Goal: Task Accomplishment & Management: Use online tool/utility

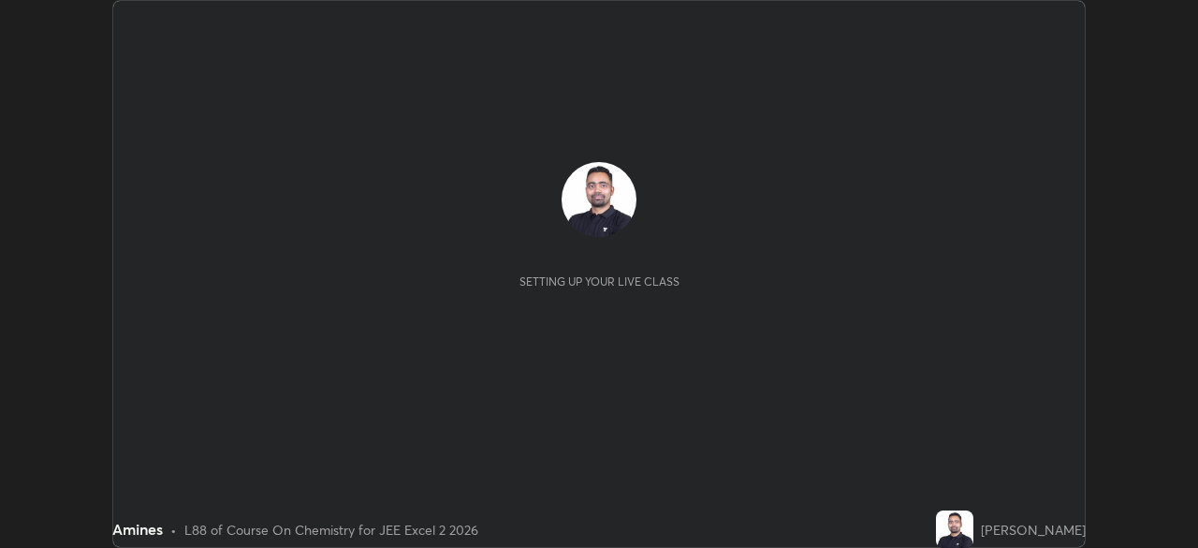
scroll to position [548, 1197]
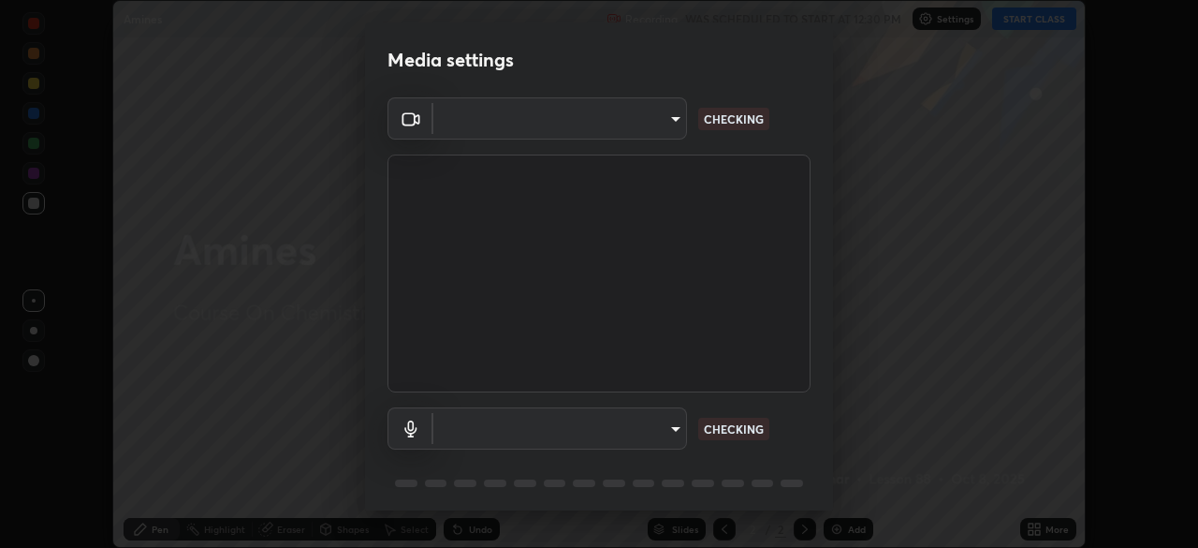
type input "b0dbb3b92abe51c0a200421dabcc31d5eeb9cbda50854e8bbcee9f88c8f391b2"
click at [571, 424] on body "Erase all Amines Recording WAS SCHEDULED TO START AT 12:30 PM Settings START CL…" at bounding box center [599, 274] width 1198 height 548
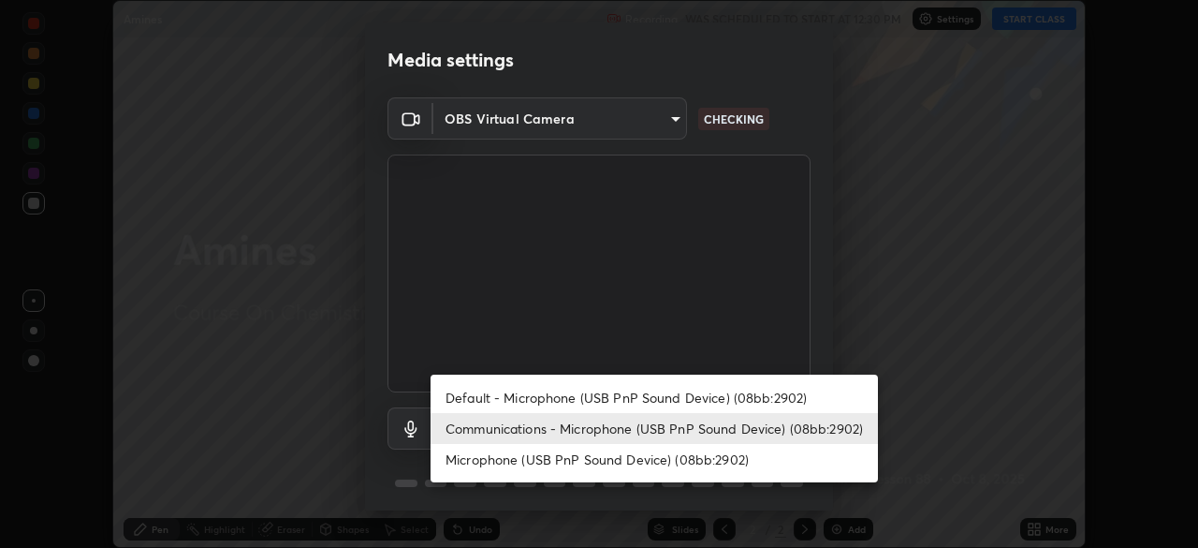
click at [563, 386] on li "Default - Microphone (USB PnP Sound Device) (08bb:2902)" at bounding box center [654, 397] width 447 height 31
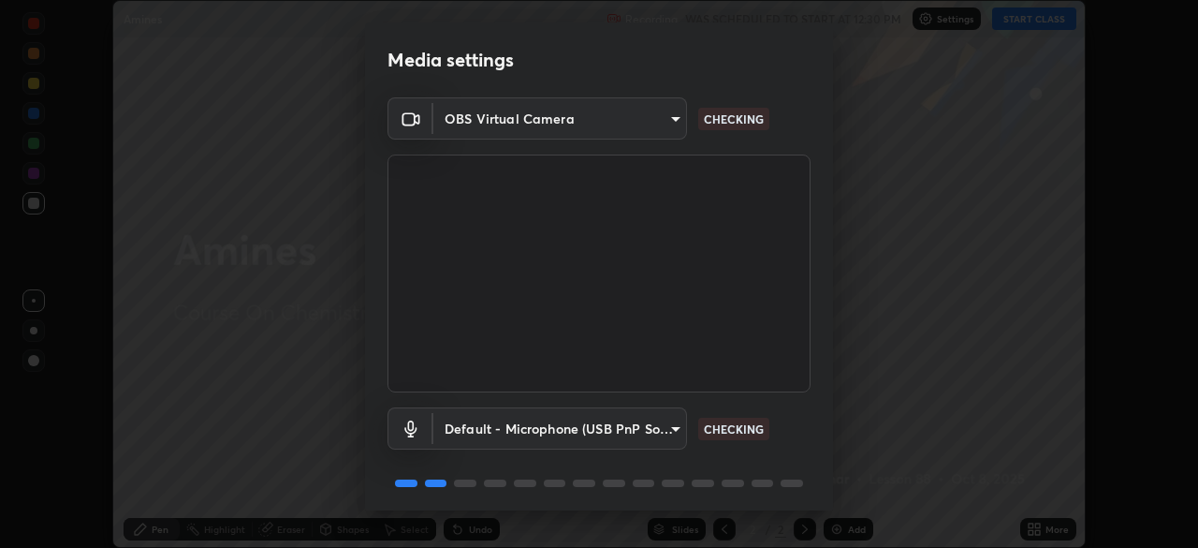
click at [554, 427] on body "Erase all Amines Recording WAS SCHEDULED TO START AT 12:30 PM Settings START CL…" at bounding box center [599, 274] width 1198 height 548
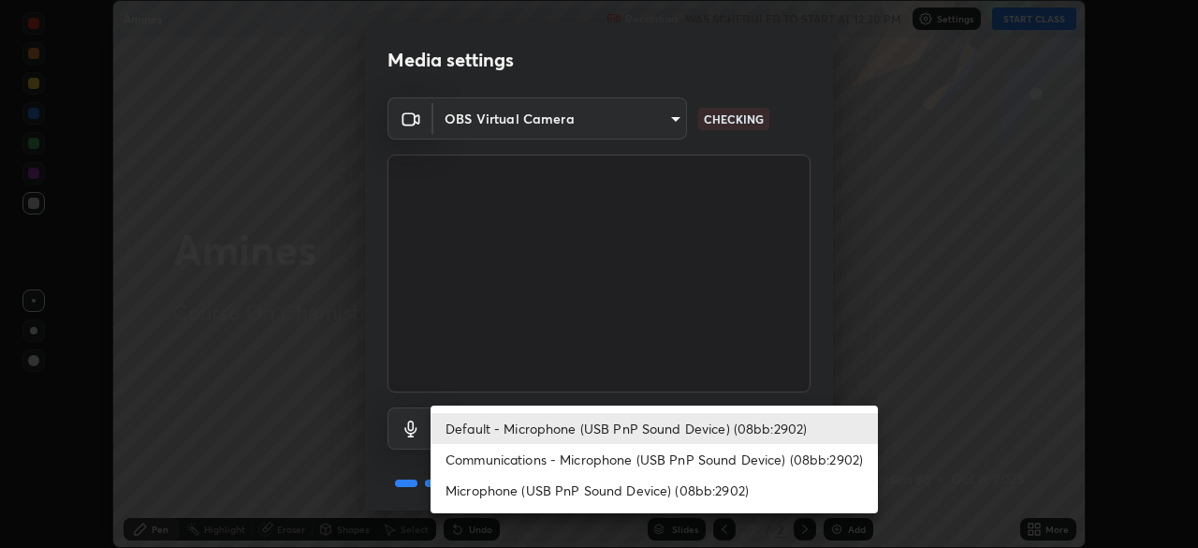
click at [556, 458] on li "Communications - Microphone (USB PnP Sound Device) (08bb:2902)" at bounding box center [654, 459] width 447 height 31
type input "communications"
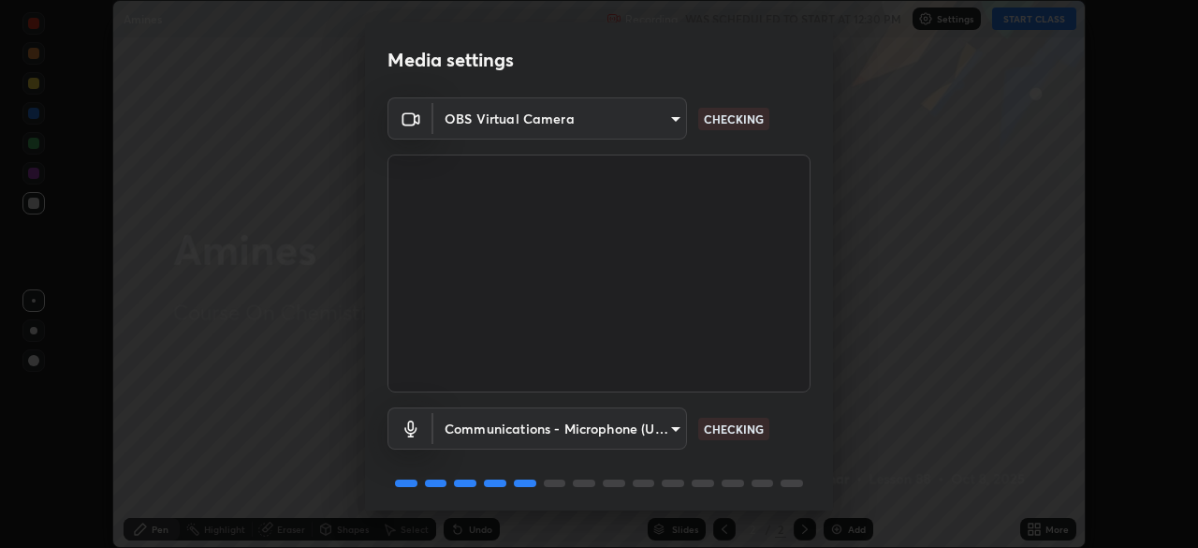
scroll to position [66, 0]
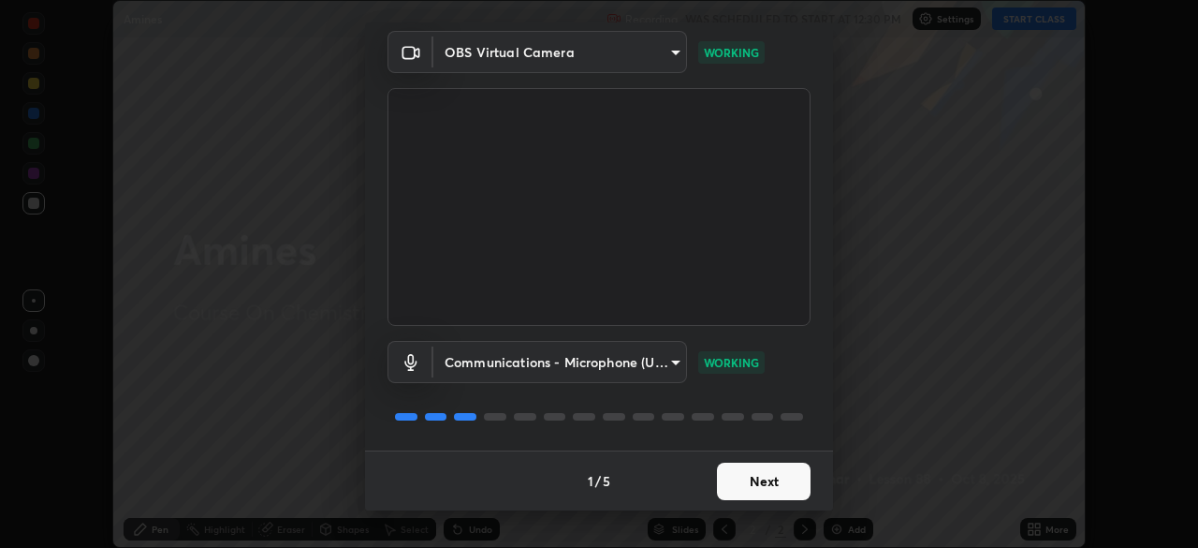
click at [782, 482] on button "Next" at bounding box center [764, 480] width 94 height 37
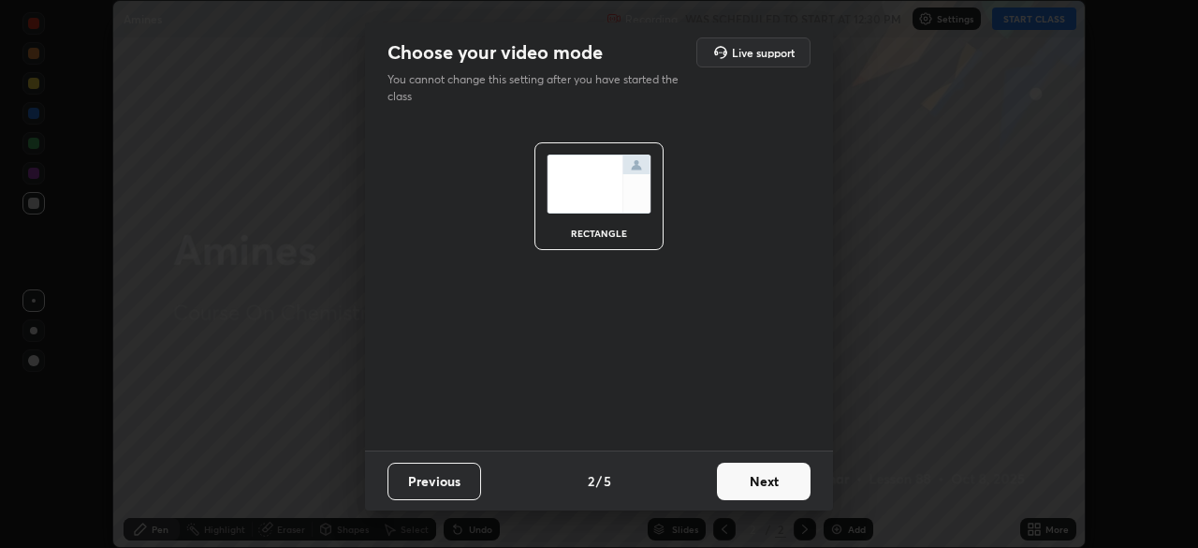
scroll to position [0, 0]
click at [784, 487] on button "Next" at bounding box center [764, 480] width 94 height 37
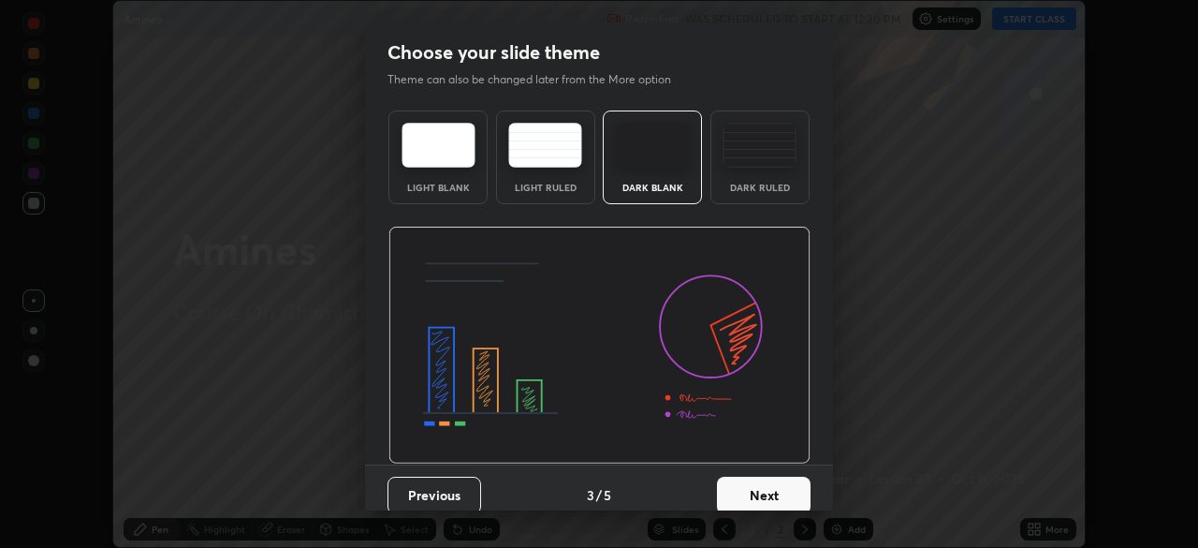
click at [797, 486] on button "Next" at bounding box center [764, 494] width 94 height 37
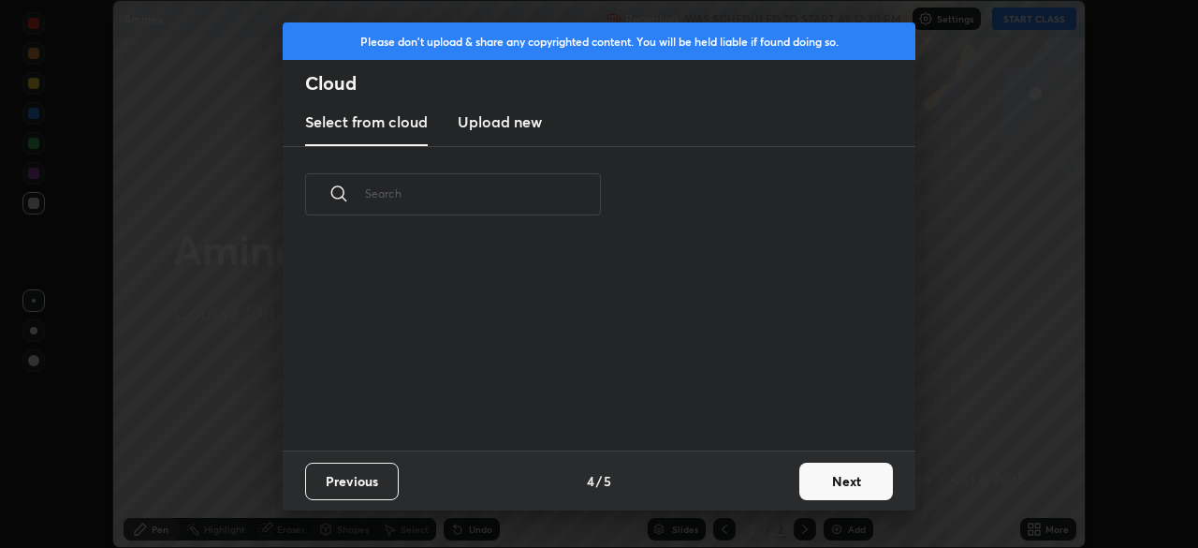
click at [848, 480] on button "Next" at bounding box center [846, 480] width 94 height 37
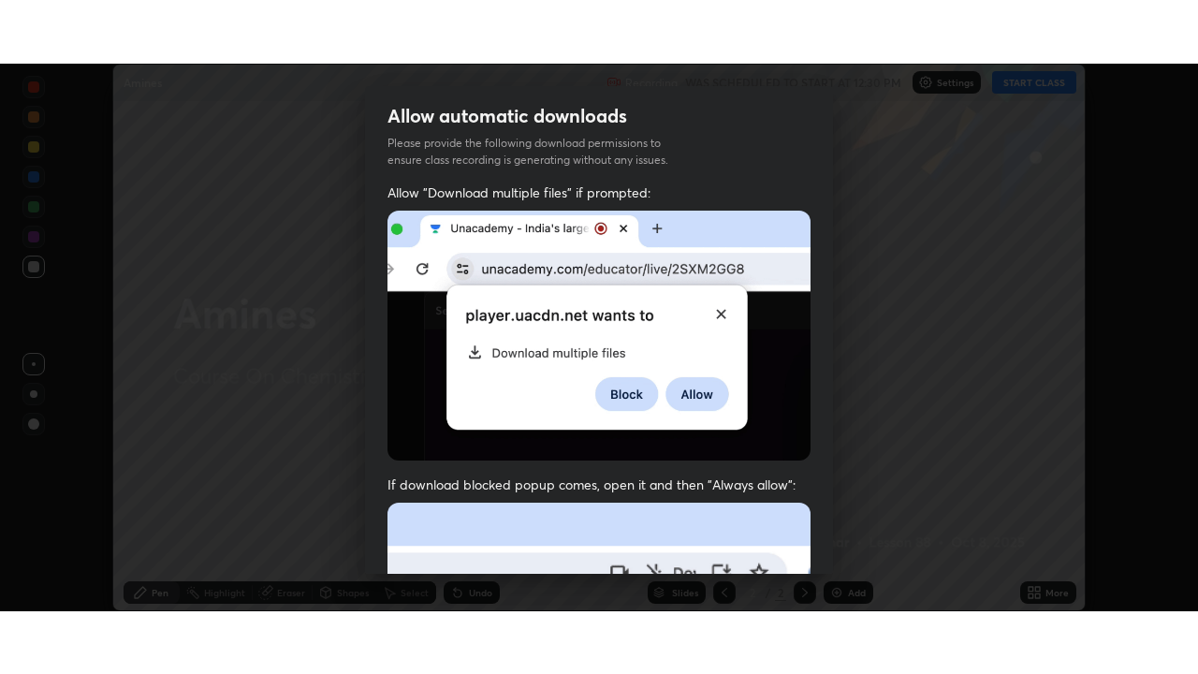
scroll to position [448, 0]
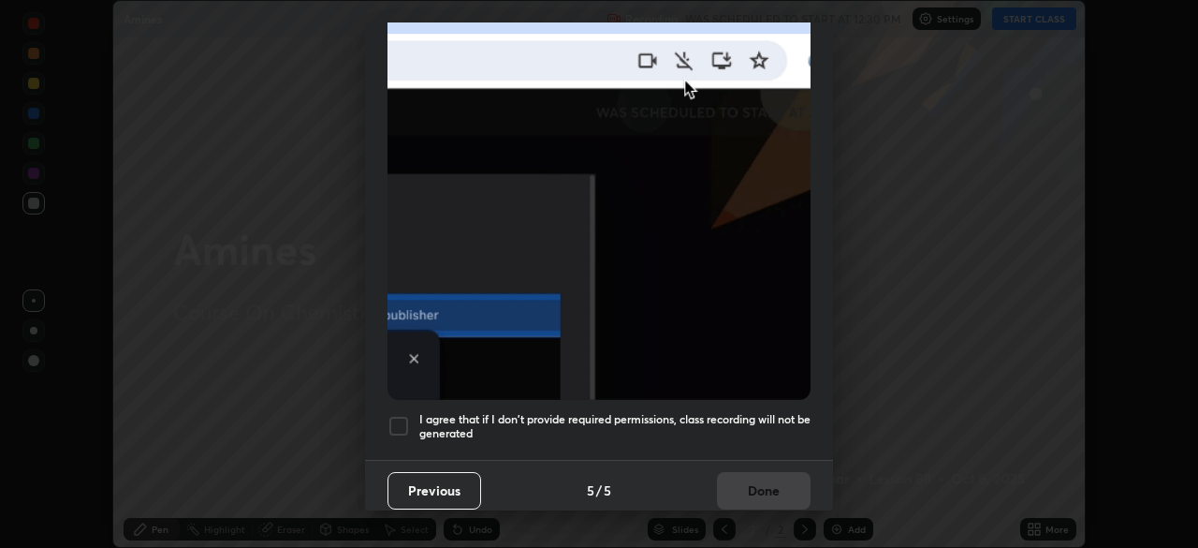
click at [391, 415] on div at bounding box center [399, 426] width 22 height 22
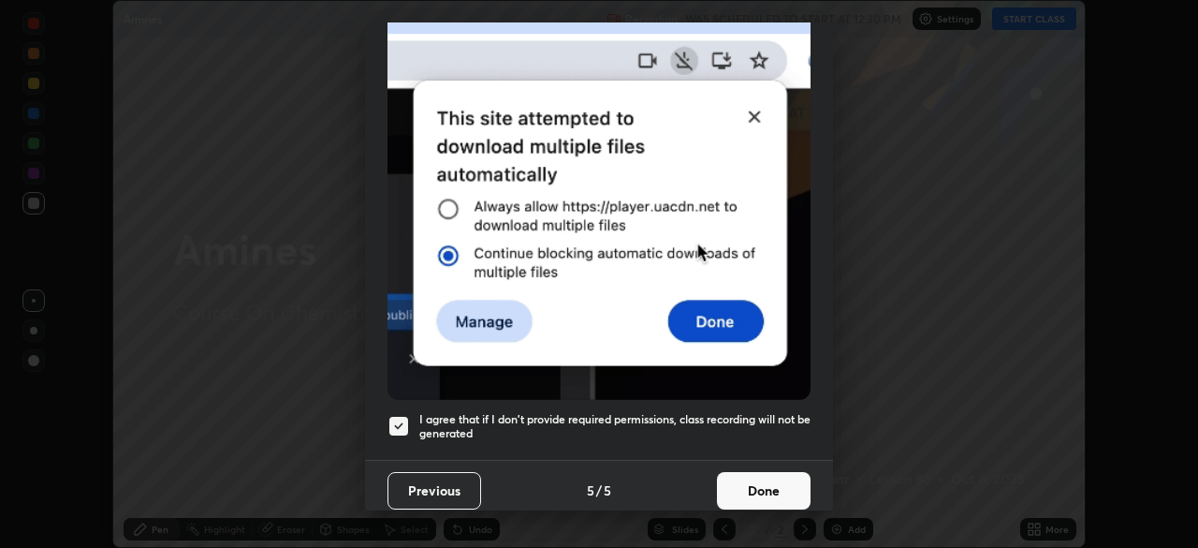
click at [753, 472] on button "Done" at bounding box center [764, 490] width 94 height 37
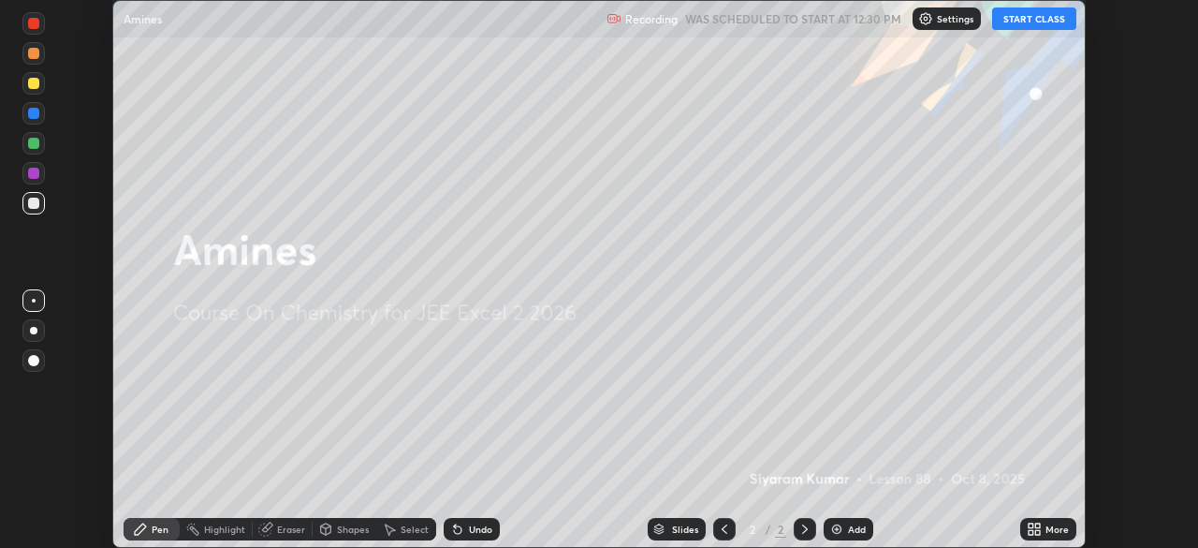
click at [1024, 16] on button "START CLASS" at bounding box center [1034, 18] width 84 height 22
click at [1035, 531] on icon at bounding box center [1037, 532] width 5 height 5
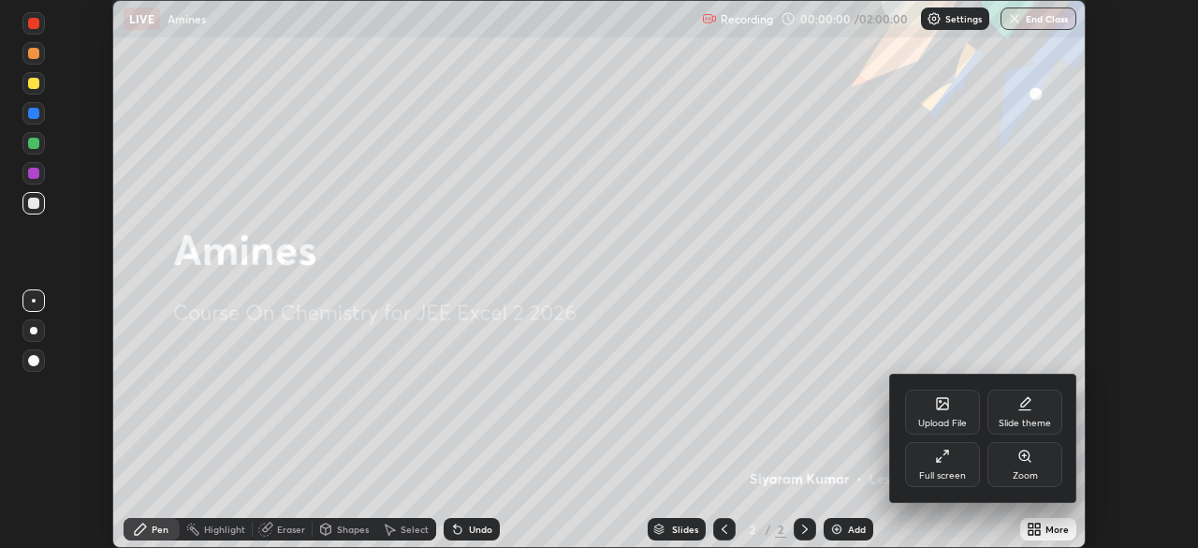
click at [948, 458] on icon at bounding box center [942, 455] width 15 height 15
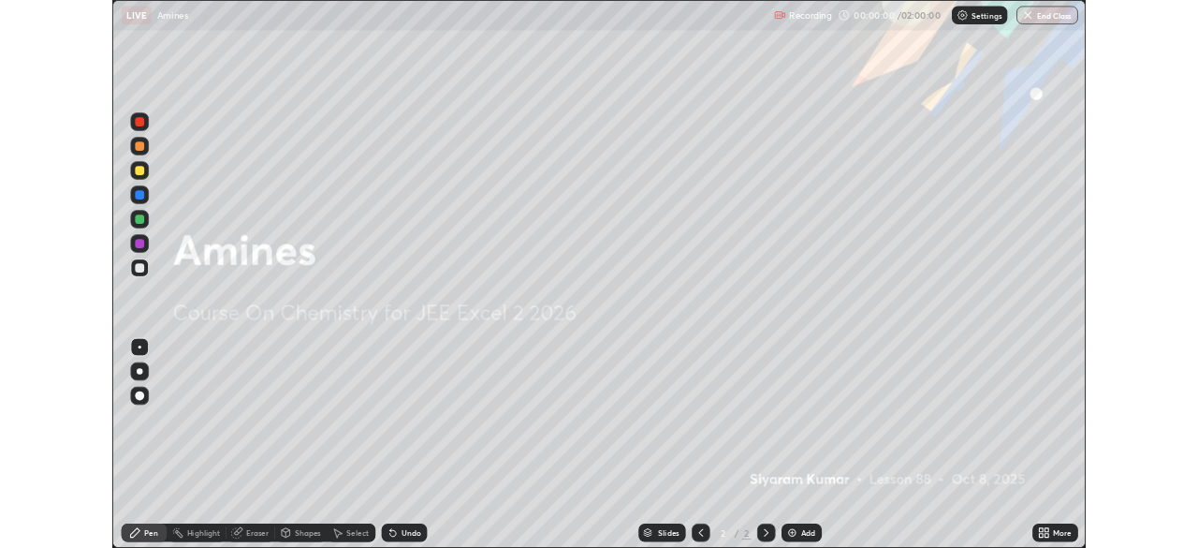
scroll to position [674, 1198]
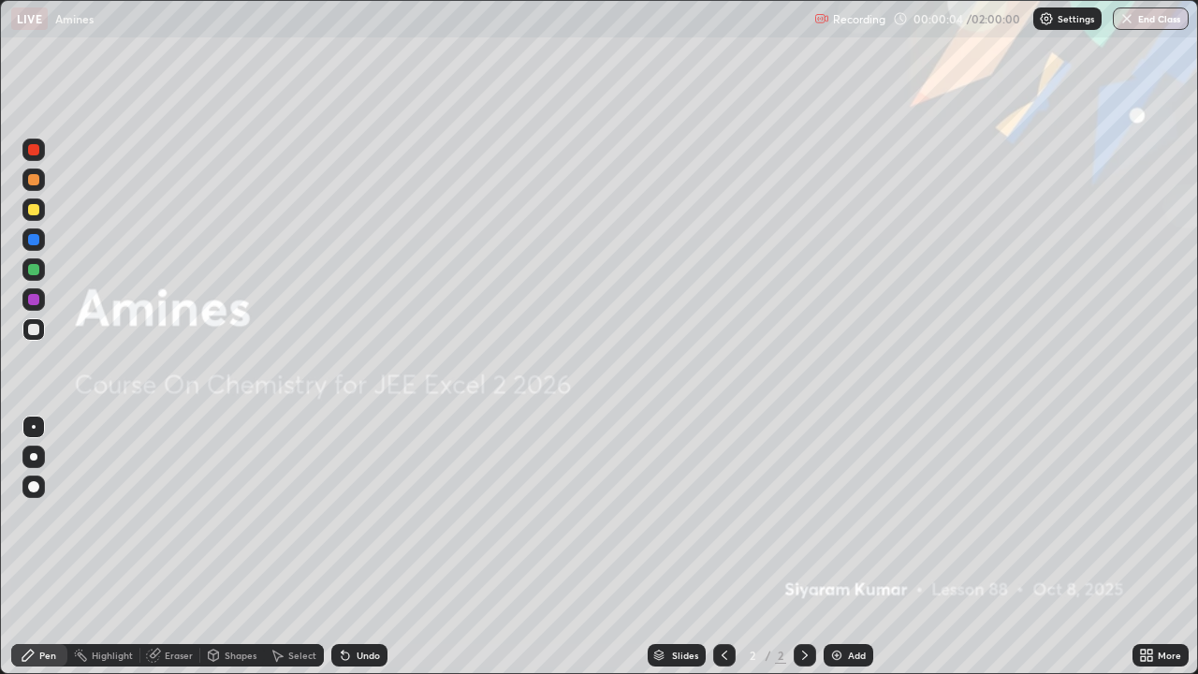
click at [34, 152] on div at bounding box center [33, 149] width 11 height 11
click at [855, 547] on div "Add" at bounding box center [849, 655] width 50 height 22
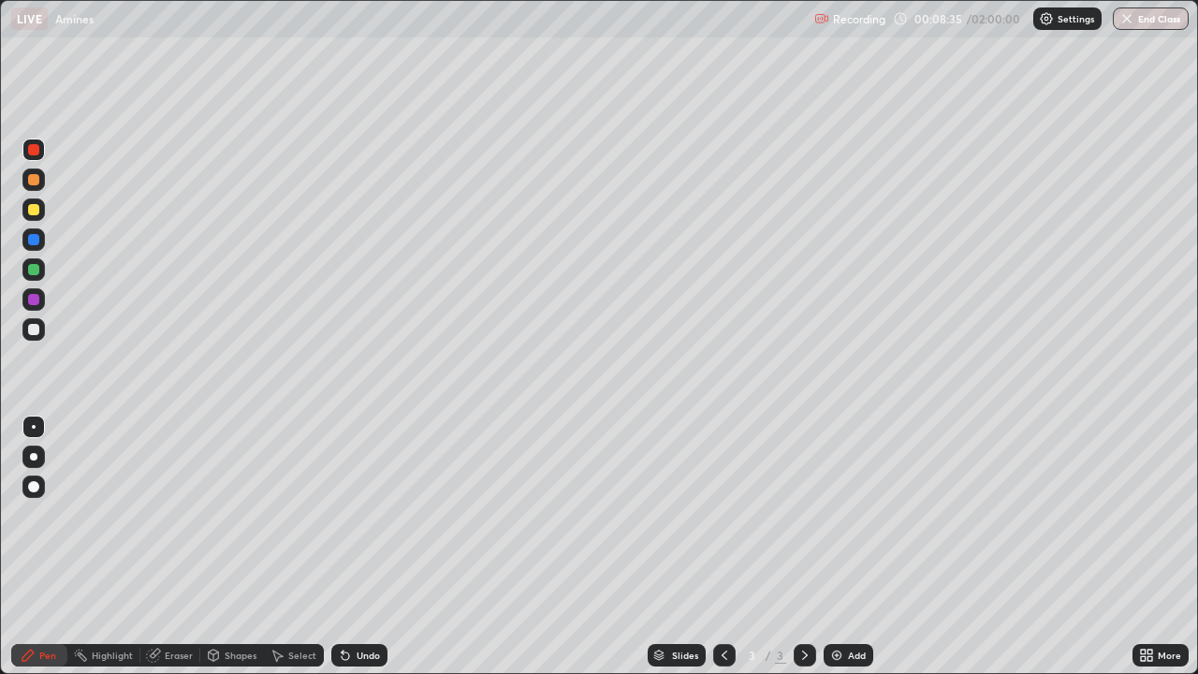
click at [361, 547] on div "Undo" at bounding box center [368, 655] width 23 height 9
click at [363, 547] on div "Undo" at bounding box center [368, 655] width 23 height 9
click at [362, 547] on div "Undo" at bounding box center [368, 655] width 23 height 9
click at [171, 547] on div "Eraser" at bounding box center [170, 655] width 60 height 22
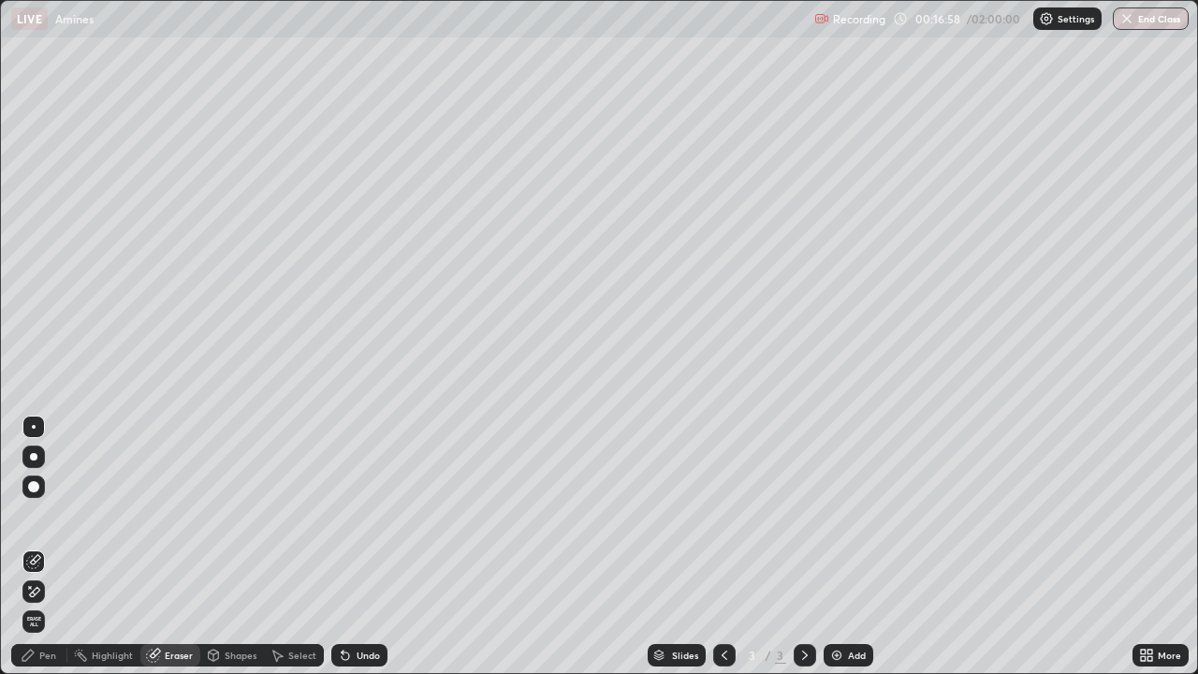
click at [34, 547] on icon at bounding box center [33, 592] width 15 height 16
click at [48, 547] on div "Pen" at bounding box center [47, 655] width 17 height 9
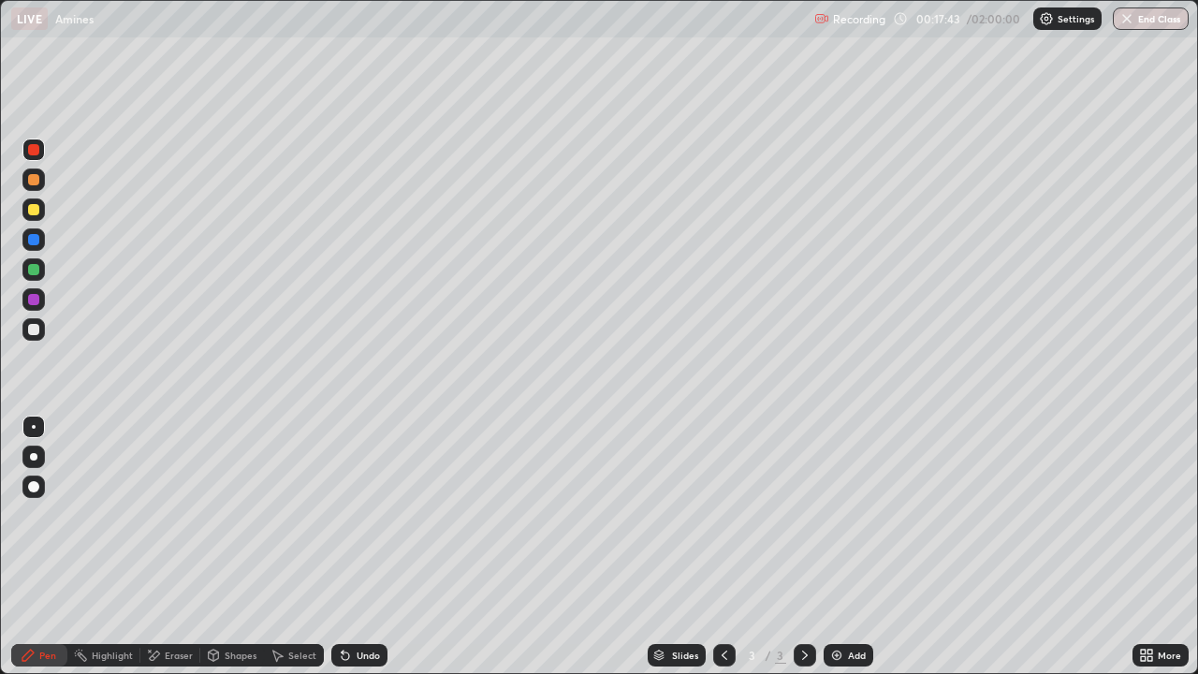
click at [36, 205] on div at bounding box center [33, 209] width 11 height 11
click at [38, 329] on div at bounding box center [33, 329] width 11 height 11
click at [803, 547] on icon at bounding box center [804, 655] width 15 height 15
click at [849, 547] on div "Add" at bounding box center [857, 655] width 18 height 9
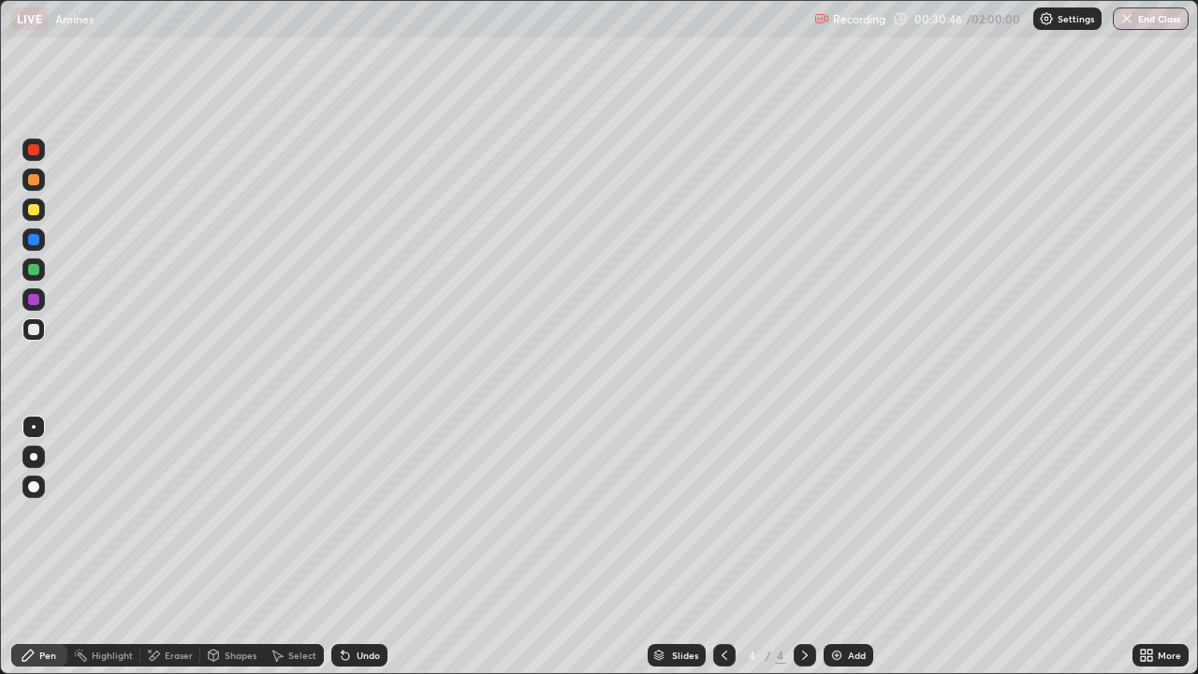
click at [724, 547] on icon at bounding box center [725, 655] width 6 height 9
click at [363, 547] on div "Undo" at bounding box center [368, 655] width 23 height 9
click at [358, 547] on div "Undo" at bounding box center [359, 655] width 56 height 22
click at [357, 547] on div "Undo" at bounding box center [359, 655] width 56 height 22
click at [346, 547] on icon at bounding box center [345, 655] width 15 height 15
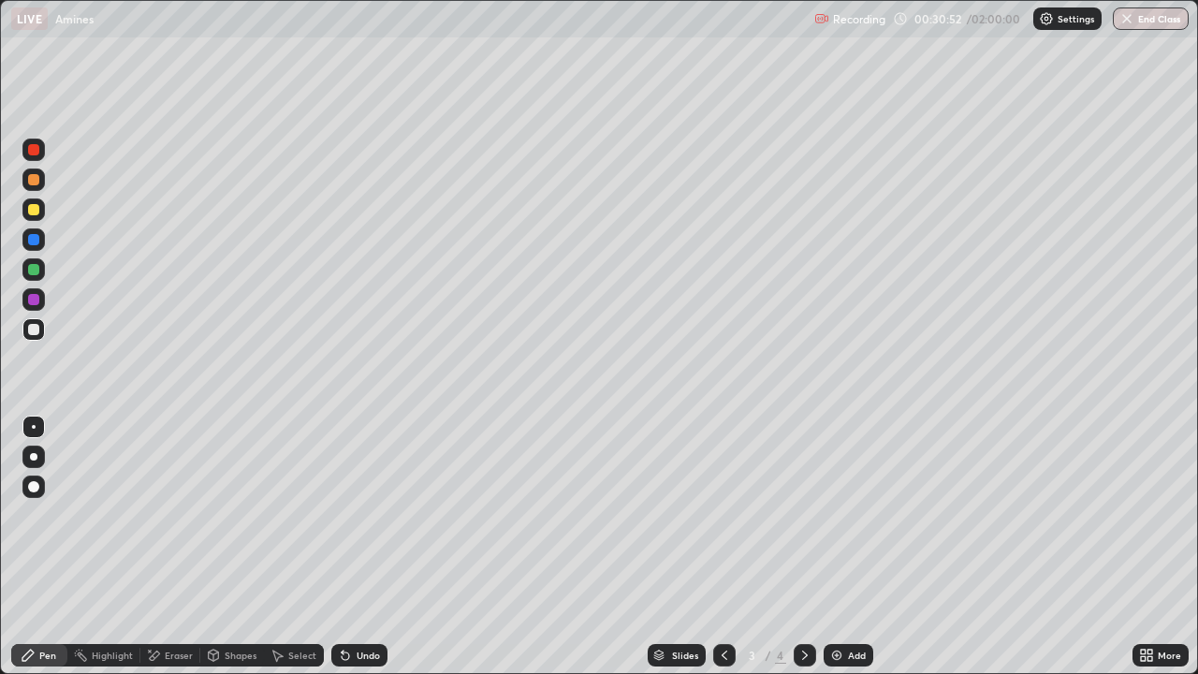
click at [346, 547] on div "Undo" at bounding box center [356, 654] width 64 height 37
click at [801, 547] on div at bounding box center [805, 655] width 22 height 22
click at [724, 547] on icon at bounding box center [724, 655] width 15 height 15
click at [795, 547] on div at bounding box center [805, 655] width 22 height 22
click at [806, 547] on icon at bounding box center [804, 655] width 15 height 15
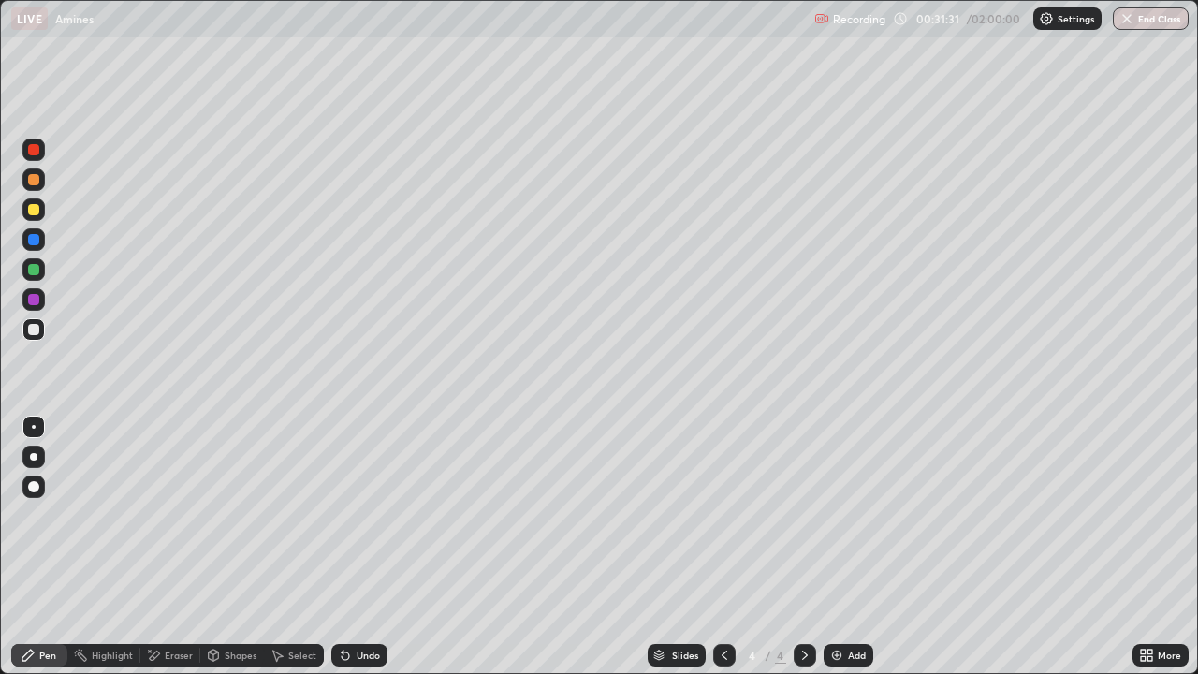
click at [853, 547] on div "Add" at bounding box center [857, 655] width 18 height 9
click at [32, 147] on div at bounding box center [33, 149] width 11 height 11
click at [803, 547] on icon at bounding box center [805, 655] width 6 height 9
click at [803, 547] on icon at bounding box center [804, 655] width 15 height 15
click at [794, 547] on div at bounding box center [805, 654] width 22 height 37
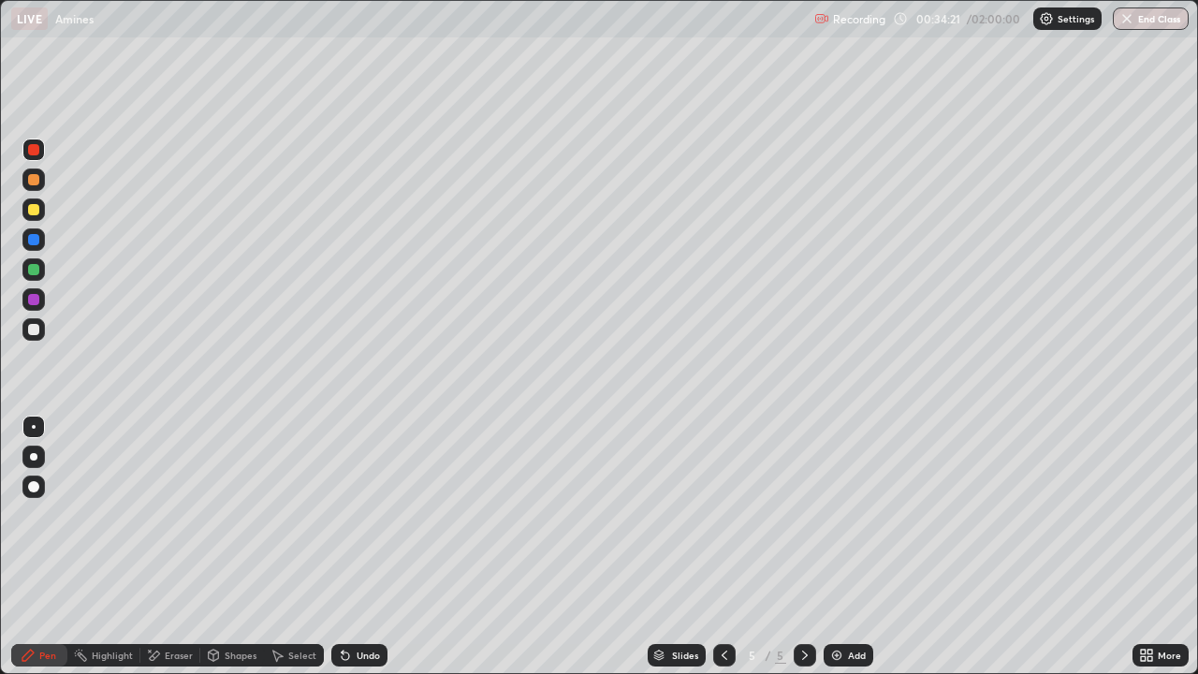
click at [812, 547] on div at bounding box center [805, 655] width 22 height 22
click at [863, 547] on div "Add" at bounding box center [857, 655] width 18 height 9
click at [36, 210] on div at bounding box center [33, 209] width 11 height 11
click at [44, 151] on div at bounding box center [33, 150] width 22 height 22
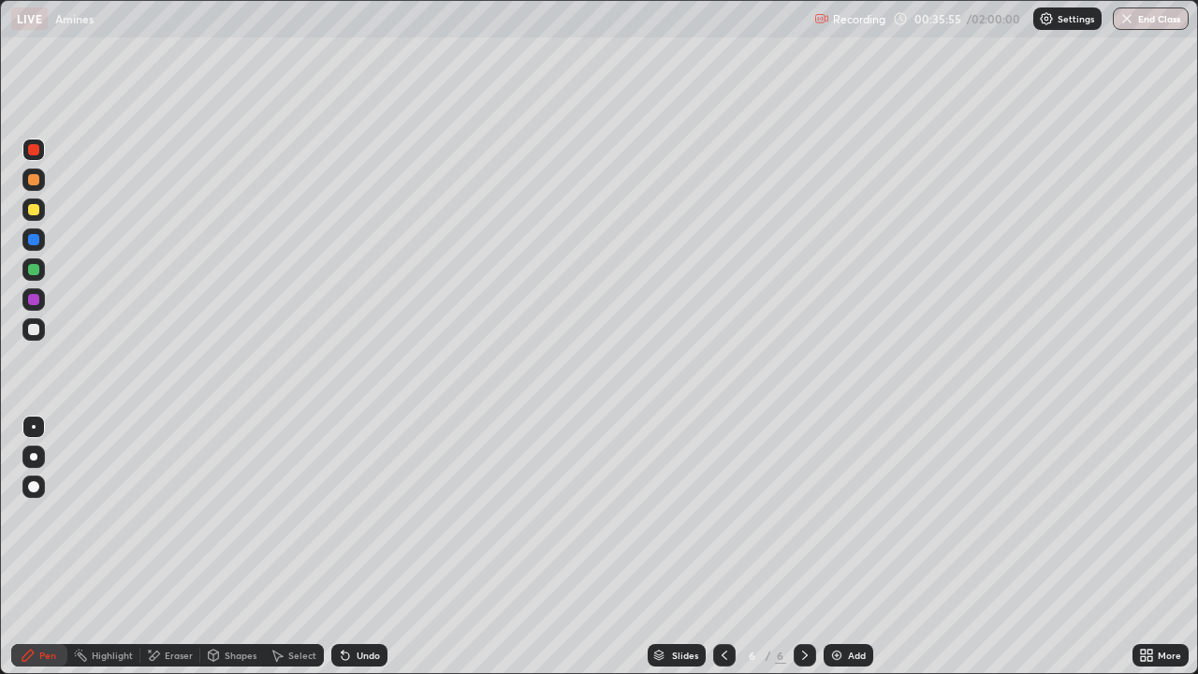
click at [41, 330] on div at bounding box center [33, 329] width 22 height 22
click at [42, 328] on div at bounding box center [33, 329] width 22 height 22
click at [32, 271] on div at bounding box center [33, 269] width 11 height 11
click at [358, 547] on div "Undo" at bounding box center [368, 655] width 23 height 9
click at [363, 547] on div "Undo" at bounding box center [368, 655] width 23 height 9
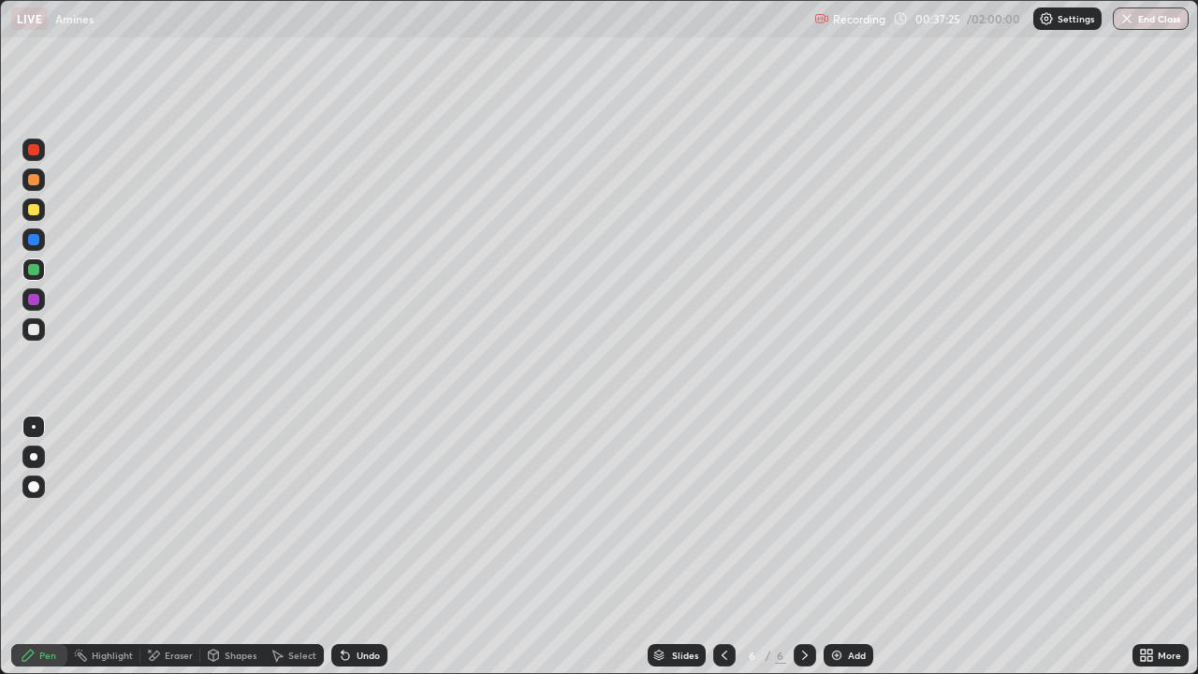
click at [38, 210] on div at bounding box center [33, 209] width 11 height 11
click at [178, 547] on div "Eraser" at bounding box center [179, 655] width 28 height 9
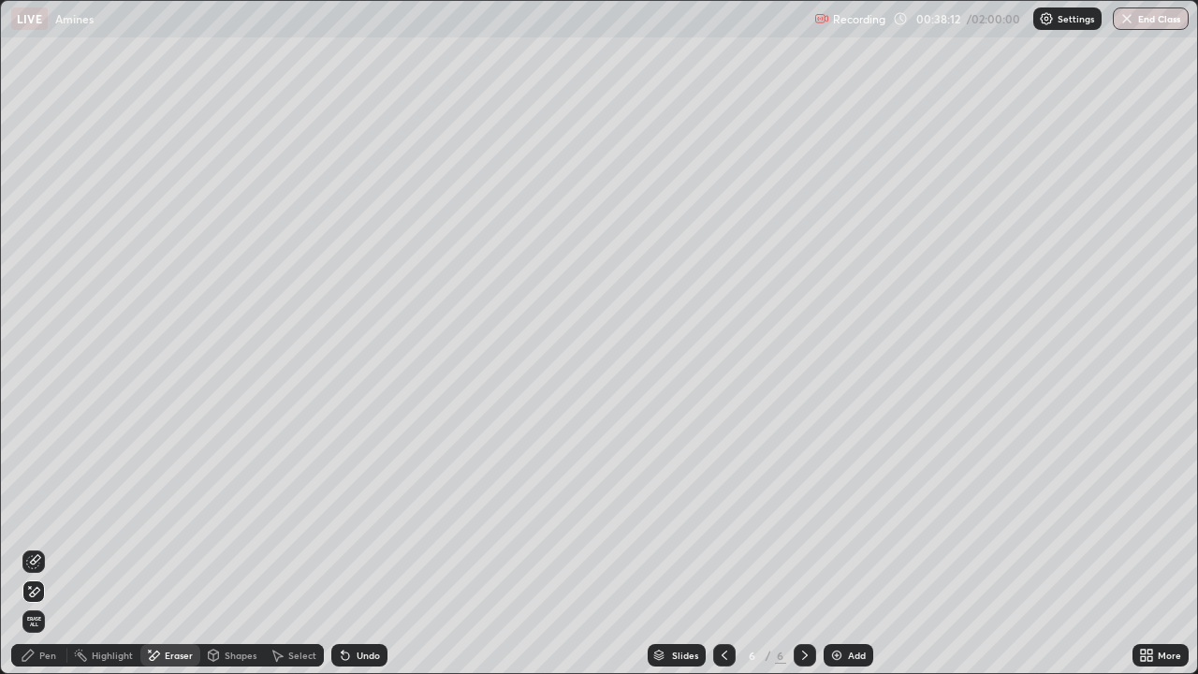
click at [37, 547] on div "Erase all" at bounding box center [33, 621] width 22 height 22
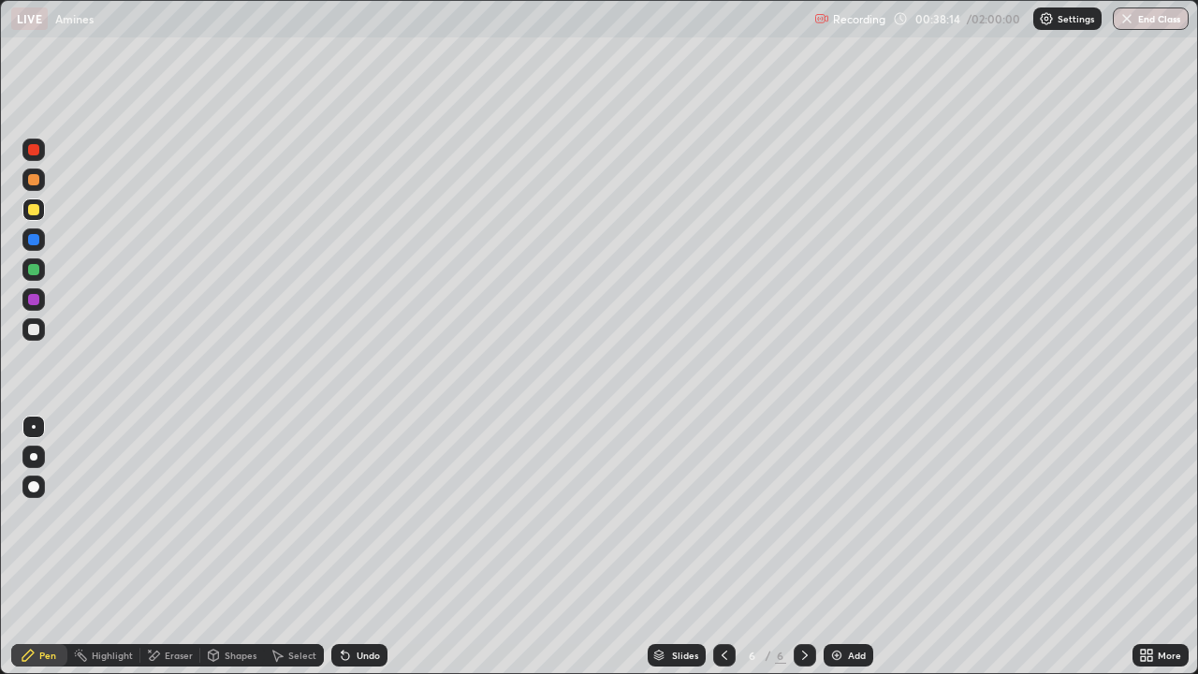
click at [369, 547] on div "Undo" at bounding box center [368, 655] width 23 height 9
click at [366, 547] on div "Undo" at bounding box center [368, 655] width 23 height 9
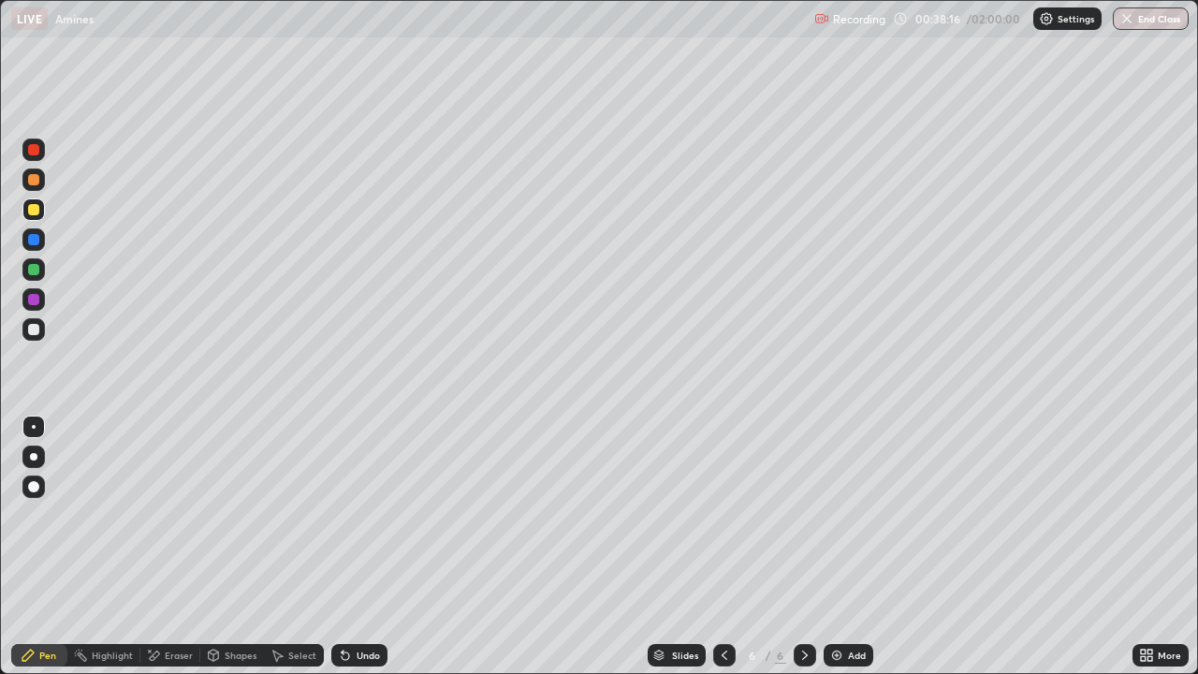
click at [366, 547] on div "Undo" at bounding box center [368, 655] width 23 height 9
click at [728, 547] on div at bounding box center [724, 655] width 22 height 22
click at [810, 547] on icon at bounding box center [804, 655] width 15 height 15
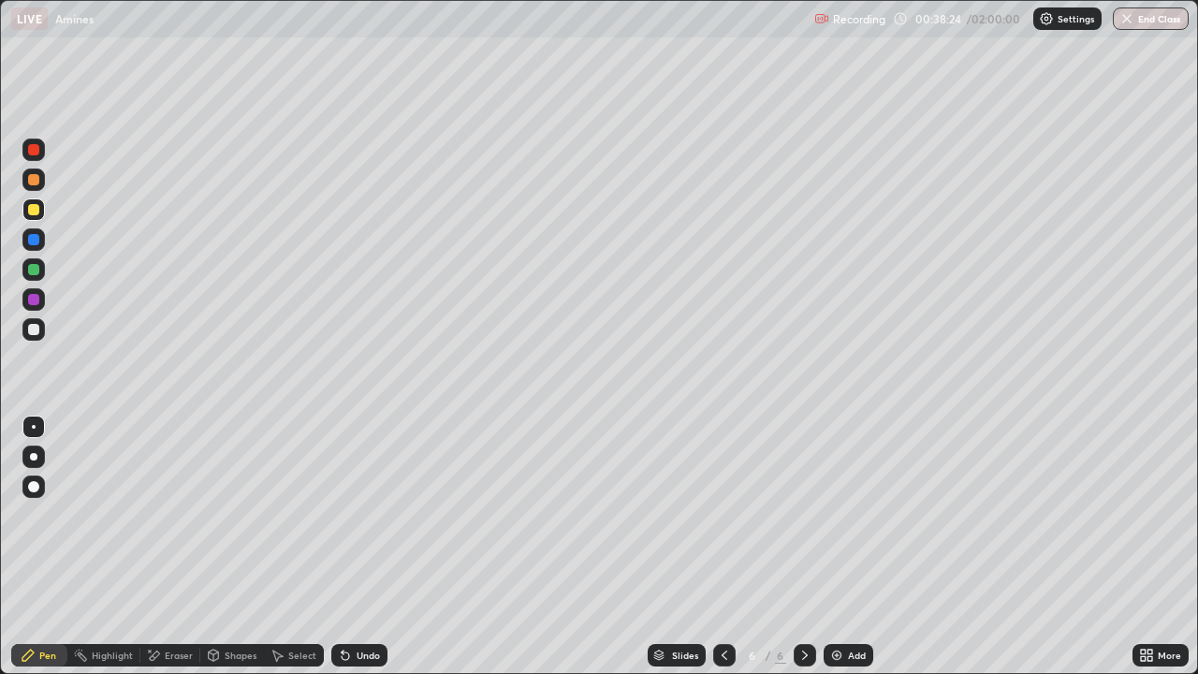
click at [34, 327] on div at bounding box center [33, 329] width 11 height 11
click at [30, 329] on div at bounding box center [33, 329] width 11 height 11
click at [33, 181] on div at bounding box center [33, 179] width 11 height 11
click at [32, 328] on div at bounding box center [33, 329] width 11 height 11
click at [37, 321] on div at bounding box center [33, 329] width 22 height 22
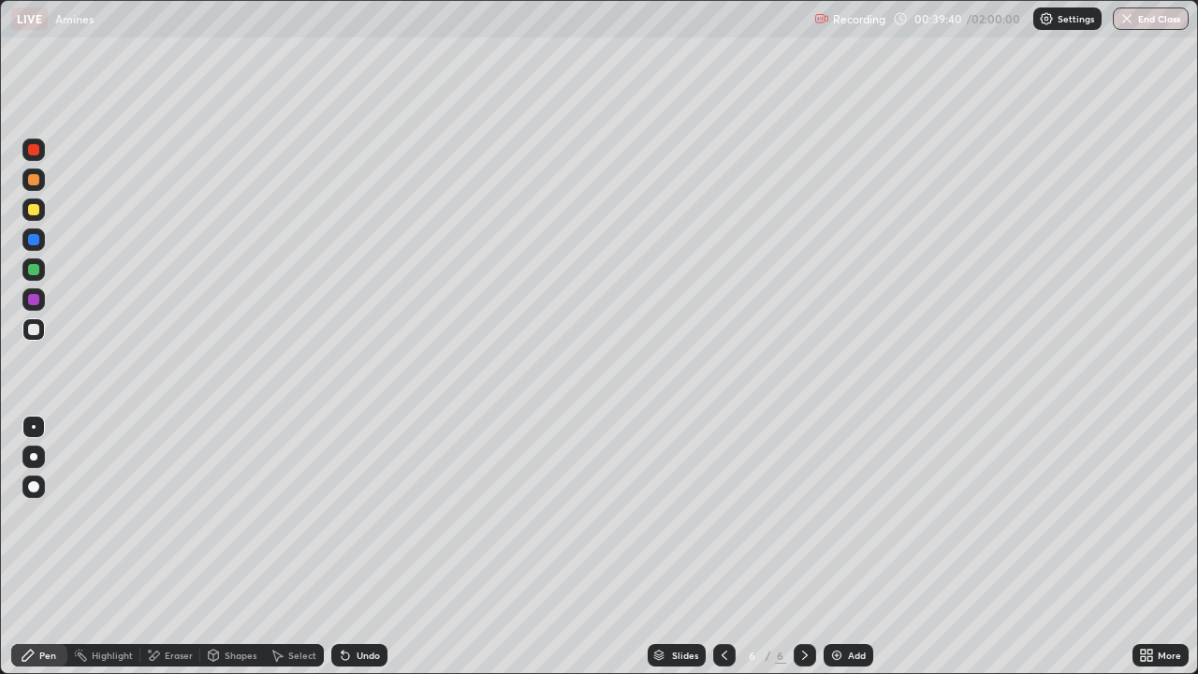
click at [36, 151] on div at bounding box center [33, 149] width 11 height 11
click at [35, 209] on div at bounding box center [33, 209] width 11 height 11
click at [1148, 547] on icon at bounding box center [1150, 658] width 5 height 5
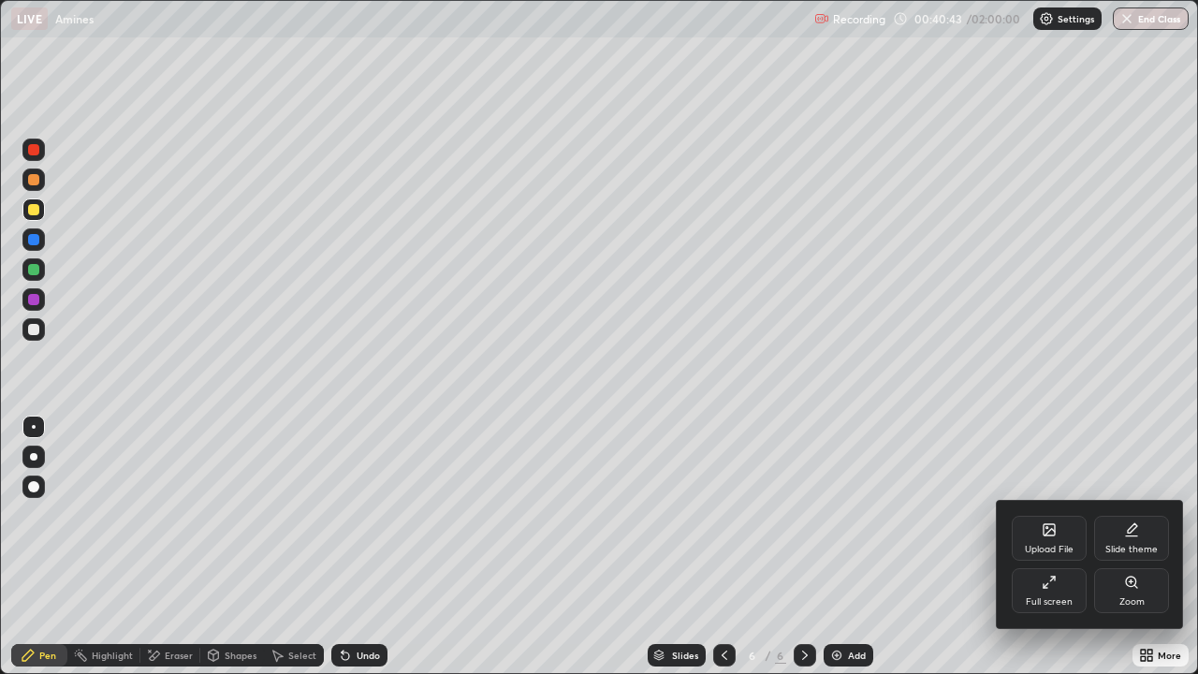
click at [1046, 547] on icon at bounding box center [1046, 585] width 5 height 5
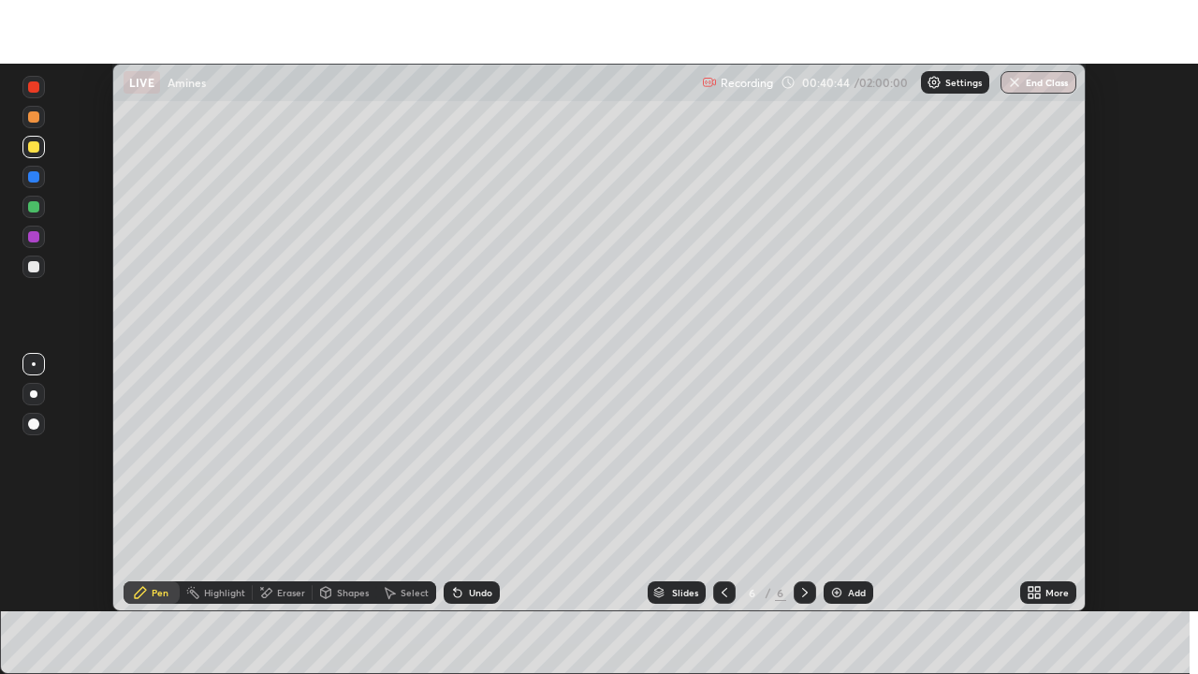
scroll to position [93052, 92401]
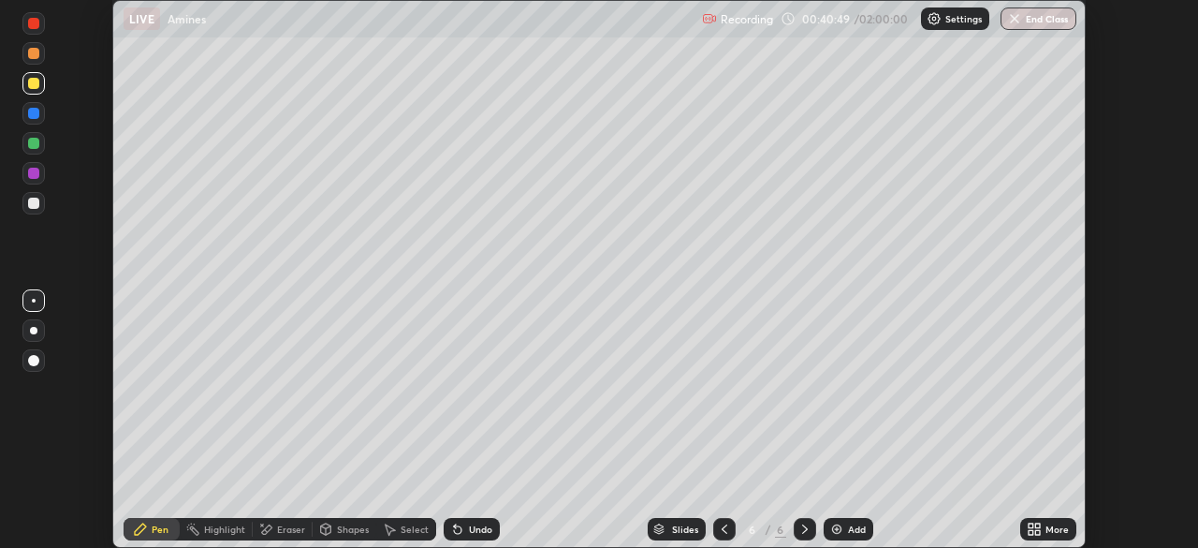
click at [1038, 523] on icon at bounding box center [1037, 525] width 5 height 5
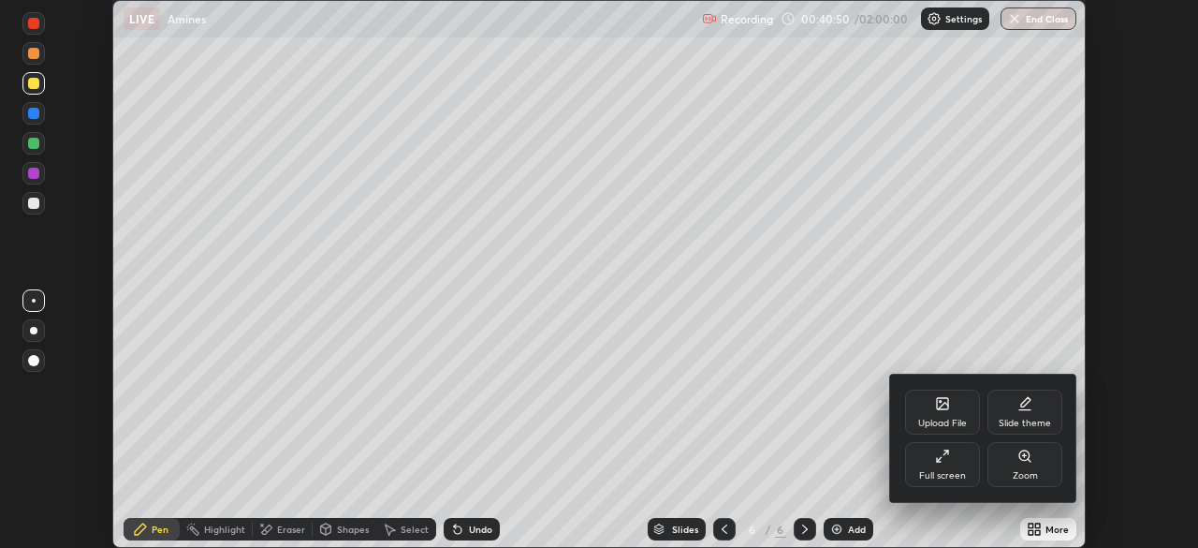
click at [945, 467] on div "Full screen" at bounding box center [942, 464] width 75 height 45
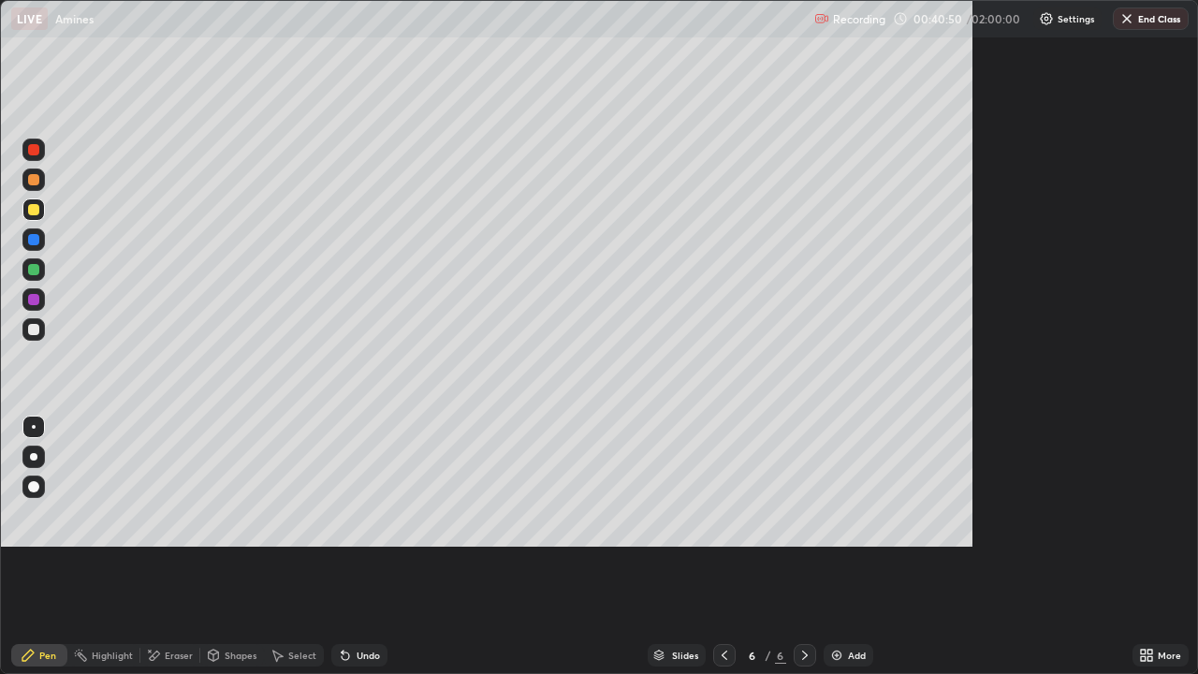
scroll to position [674, 1198]
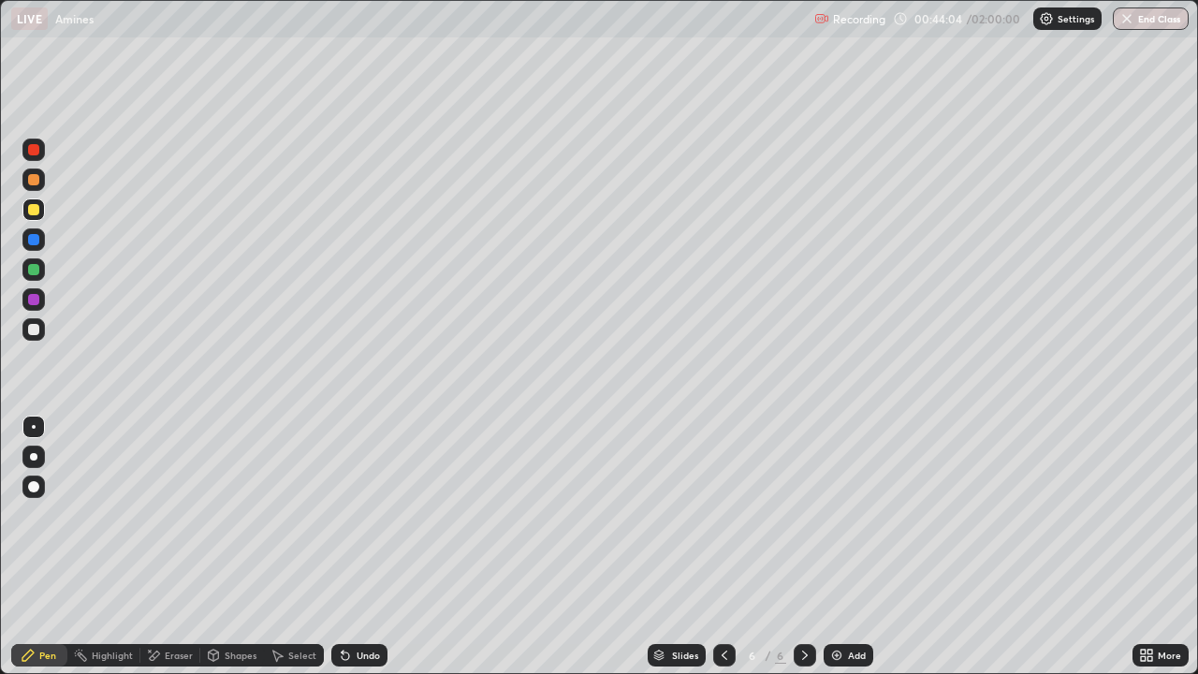
click at [803, 547] on div at bounding box center [805, 655] width 22 height 22
click at [803, 547] on icon at bounding box center [804, 655] width 15 height 15
click at [802, 547] on div at bounding box center [805, 655] width 22 height 22
click at [851, 547] on div "Add" at bounding box center [857, 655] width 18 height 9
click at [37, 330] on div at bounding box center [33, 329] width 11 height 11
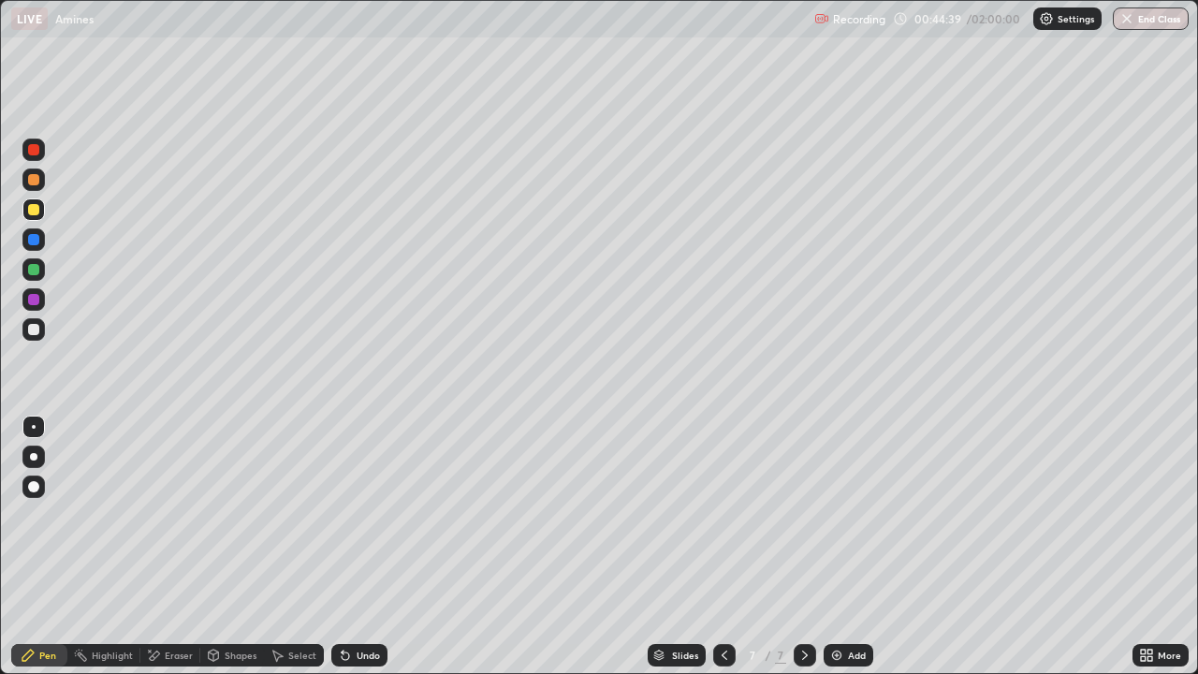
click at [38, 325] on div at bounding box center [33, 329] width 22 height 22
click at [360, 547] on div "Undo" at bounding box center [359, 655] width 56 height 22
click at [36, 211] on div at bounding box center [33, 209] width 11 height 11
click at [35, 328] on div at bounding box center [33, 329] width 11 height 11
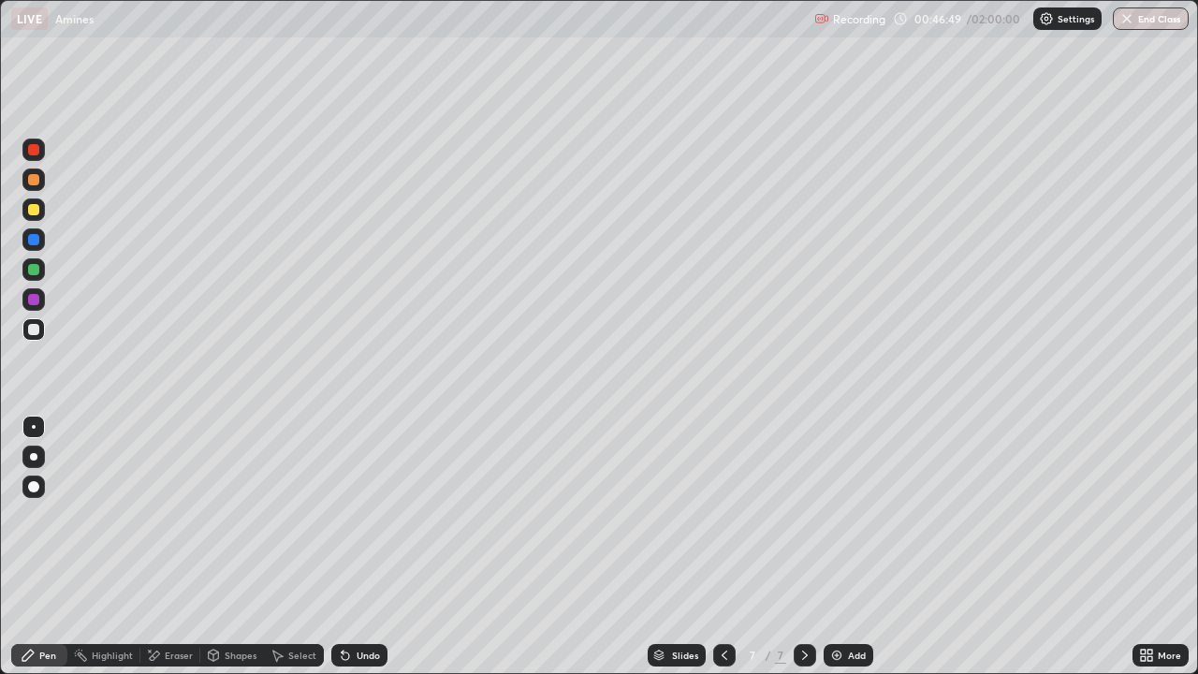
click at [35, 150] on div at bounding box center [33, 149] width 11 height 11
click at [358, 547] on div "Undo" at bounding box center [368, 655] width 23 height 9
click at [803, 547] on icon at bounding box center [804, 655] width 15 height 15
click at [813, 547] on div at bounding box center [805, 655] width 22 height 22
click at [857, 547] on div "Add" at bounding box center [857, 655] width 18 height 9
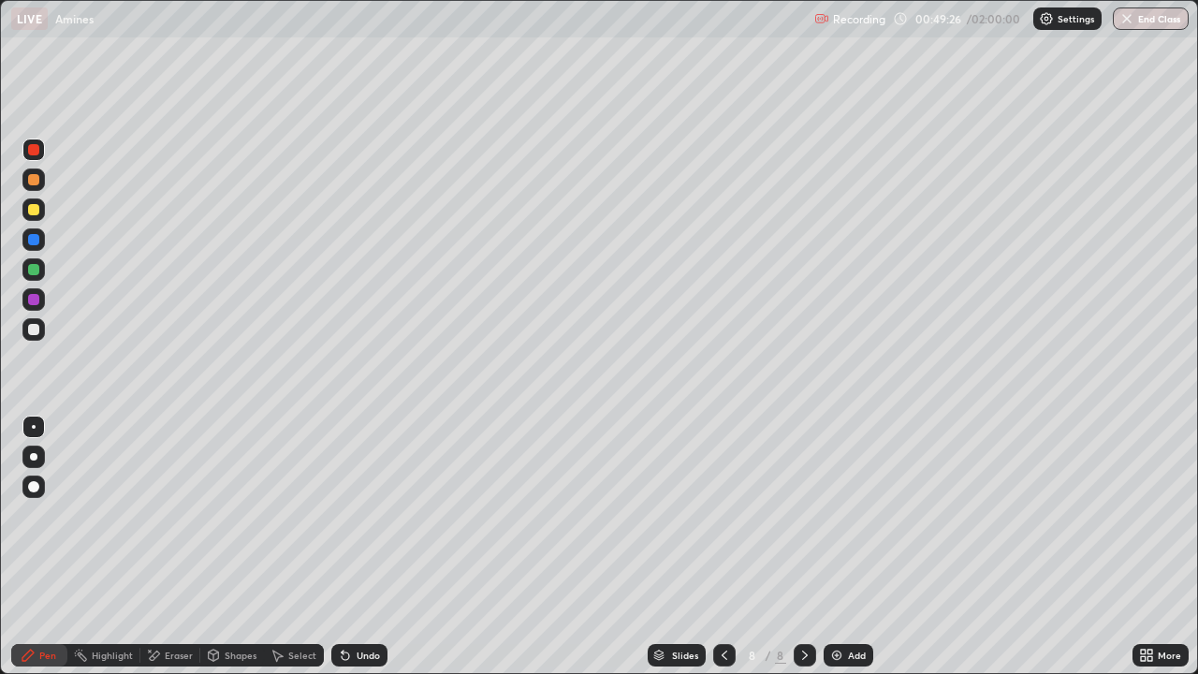
click at [35, 329] on div at bounding box center [33, 329] width 11 height 11
click at [845, 547] on div "Add" at bounding box center [849, 655] width 50 height 22
click at [723, 547] on icon at bounding box center [724, 655] width 15 height 15
click at [720, 547] on div at bounding box center [724, 655] width 22 height 22
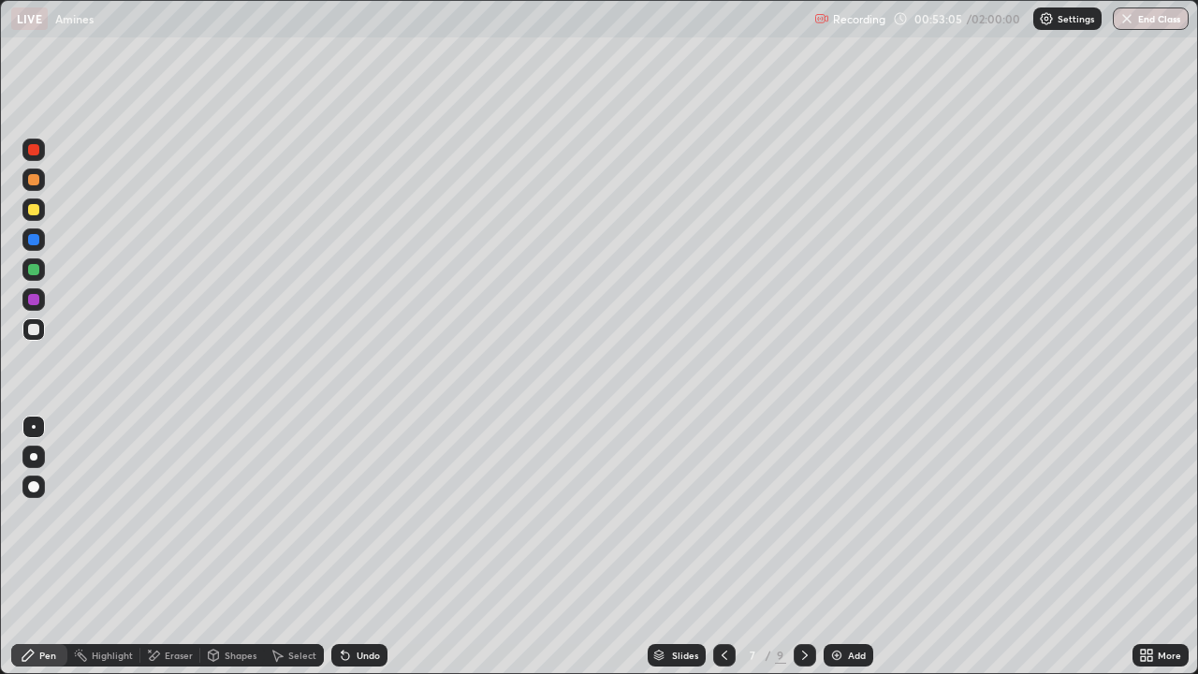
click at [803, 547] on icon at bounding box center [804, 655] width 15 height 15
click at [811, 547] on div at bounding box center [805, 655] width 22 height 22
click at [805, 547] on div at bounding box center [805, 655] width 22 height 22
click at [34, 212] on div at bounding box center [33, 209] width 11 height 11
click at [36, 209] on div at bounding box center [33, 209] width 11 height 11
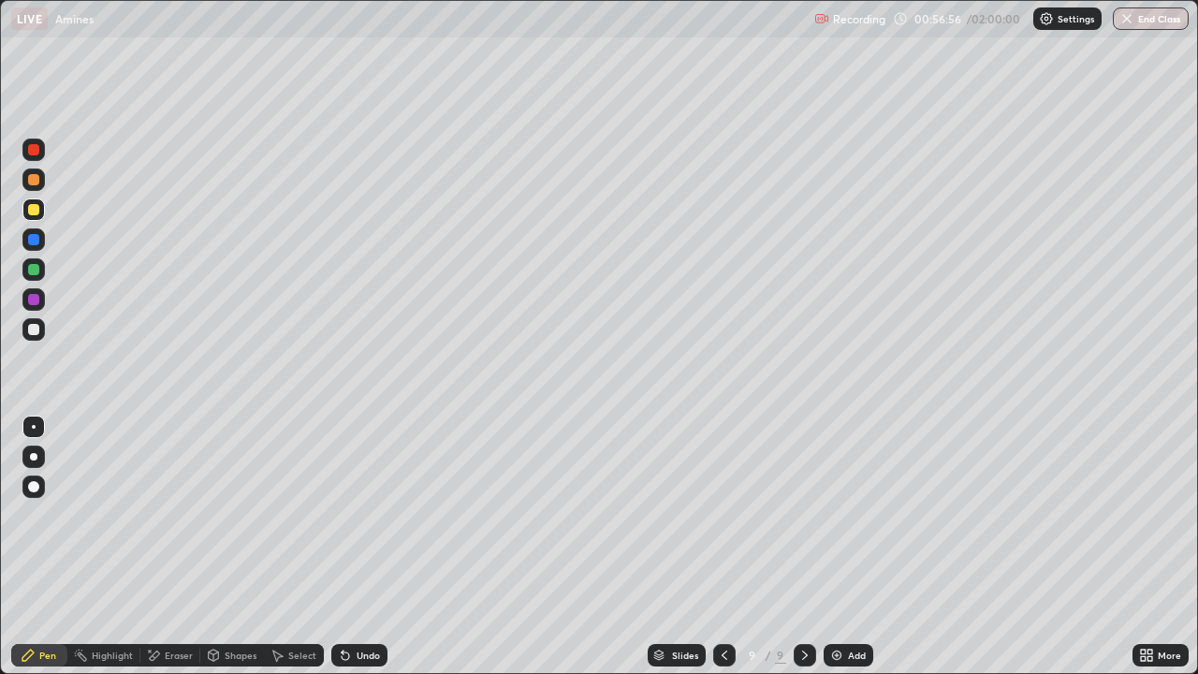
click at [29, 327] on div at bounding box center [33, 329] width 11 height 11
click at [36, 324] on div at bounding box center [33, 329] width 11 height 11
click at [35, 333] on div at bounding box center [33, 329] width 11 height 11
click at [33, 329] on div at bounding box center [33, 329] width 11 height 11
click at [37, 214] on div at bounding box center [33, 209] width 11 height 11
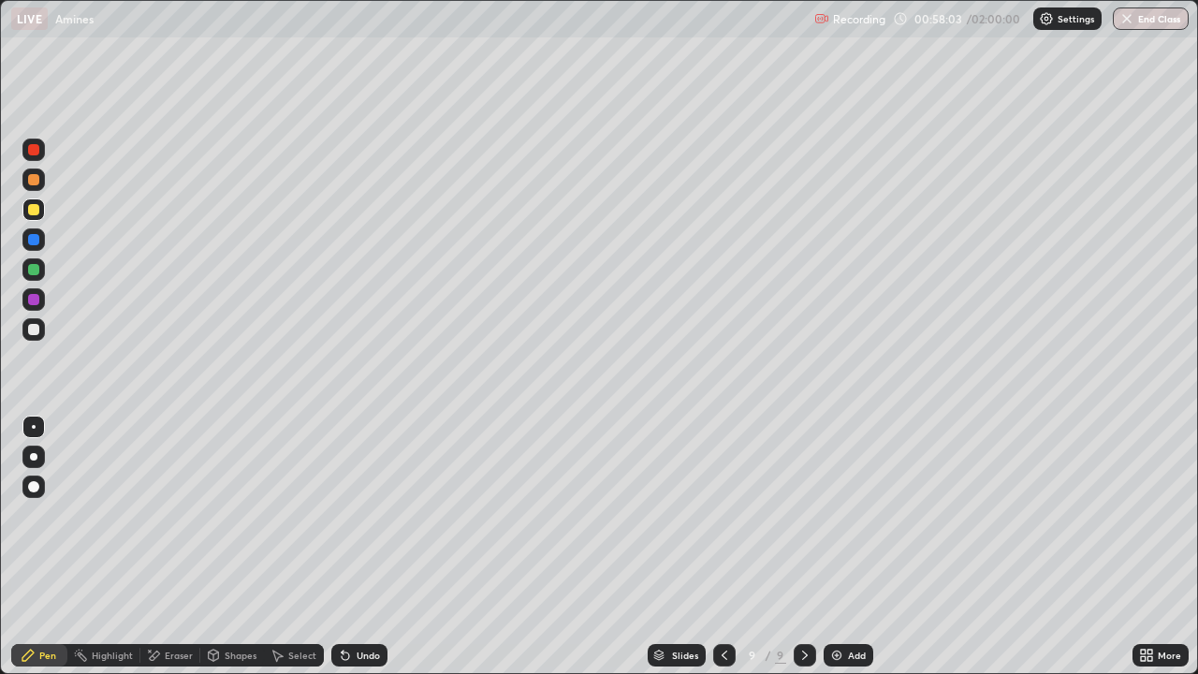
click at [37, 211] on div at bounding box center [33, 209] width 11 height 11
click at [364, 547] on div "Undo" at bounding box center [359, 655] width 56 height 22
click at [357, 547] on div "Undo" at bounding box center [368, 655] width 23 height 9
click at [803, 547] on icon at bounding box center [804, 655] width 15 height 15
click at [805, 547] on icon at bounding box center [804, 655] width 15 height 15
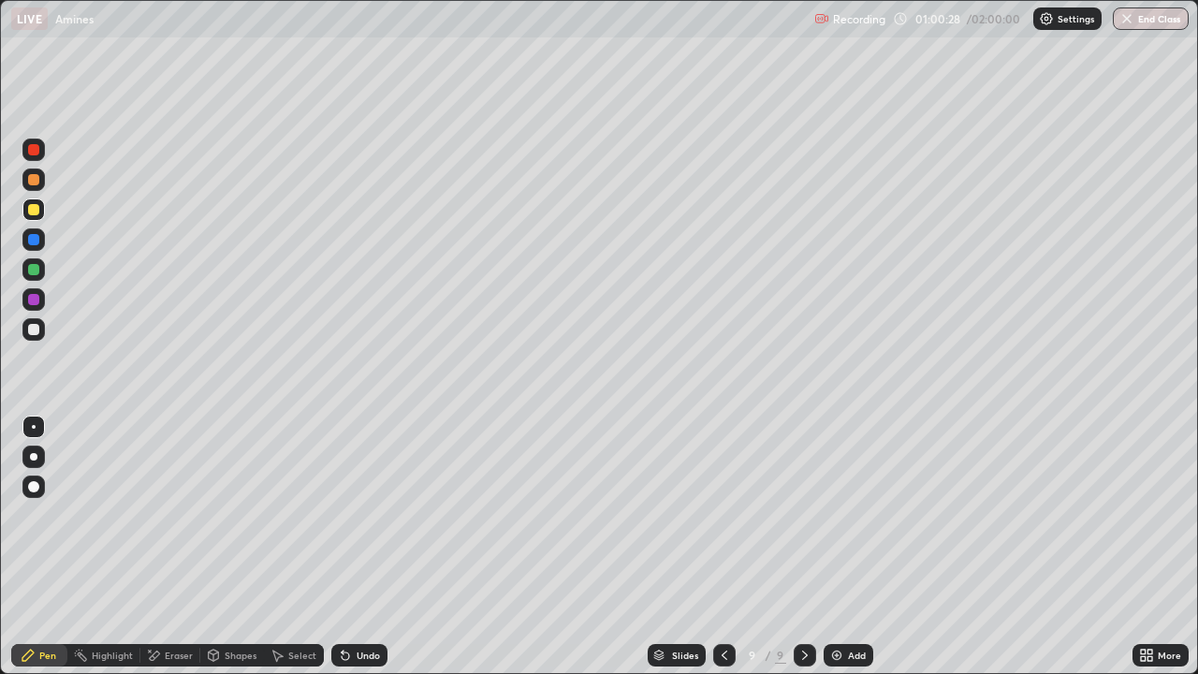
click at [856, 547] on div "Add" at bounding box center [857, 655] width 18 height 9
click at [721, 547] on icon at bounding box center [724, 655] width 6 height 9
click at [855, 547] on div "Add" at bounding box center [857, 655] width 18 height 9
click at [32, 237] on div at bounding box center [33, 239] width 11 height 11
click at [32, 274] on div at bounding box center [33, 269] width 11 height 11
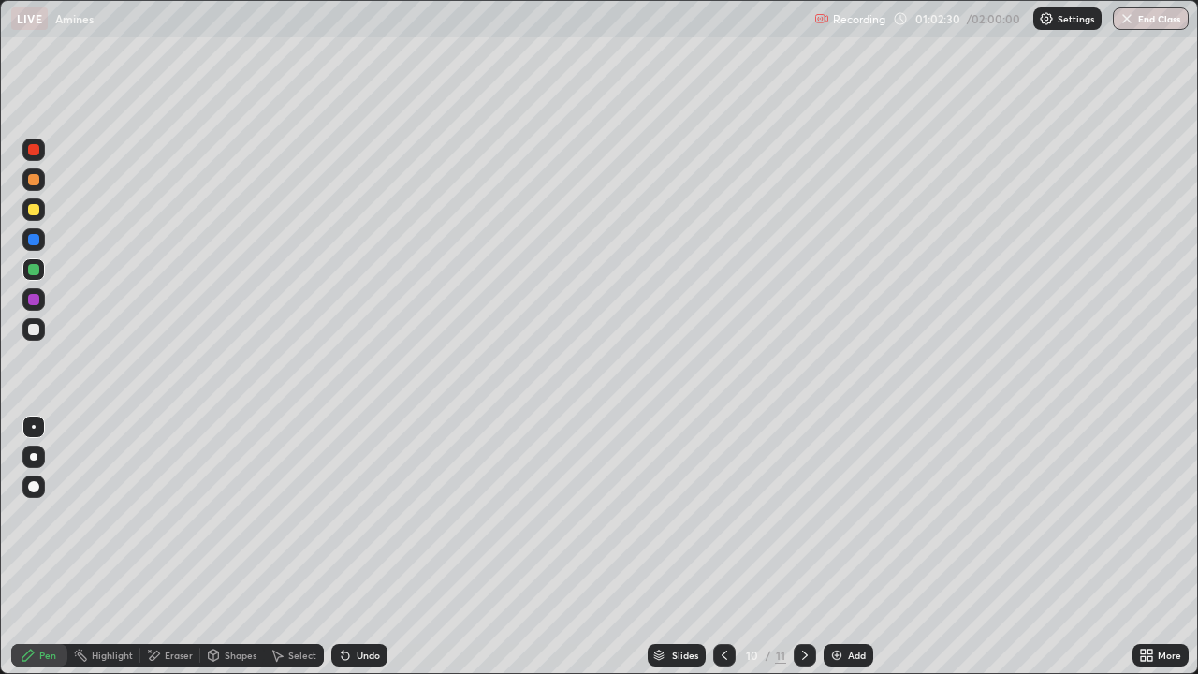
click at [378, 547] on div "Undo" at bounding box center [359, 655] width 56 height 22
click at [358, 547] on div "Undo" at bounding box center [368, 655] width 23 height 9
click at [805, 547] on icon at bounding box center [805, 655] width 6 height 9
click at [804, 547] on icon at bounding box center [805, 655] width 6 height 9
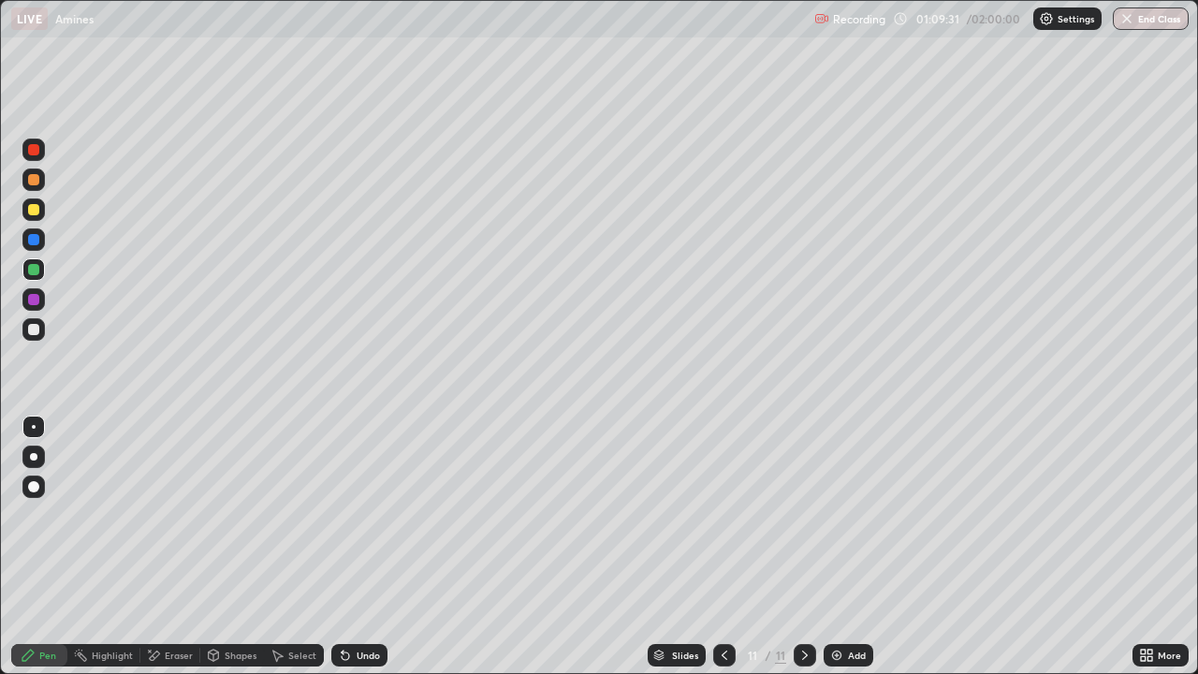
click at [849, 547] on div "Add" at bounding box center [857, 655] width 18 height 9
click at [721, 547] on icon at bounding box center [724, 655] width 15 height 15
click at [806, 547] on icon at bounding box center [804, 655] width 15 height 15
click at [32, 329] on div at bounding box center [33, 329] width 11 height 11
click at [32, 323] on div at bounding box center [33, 329] width 22 height 22
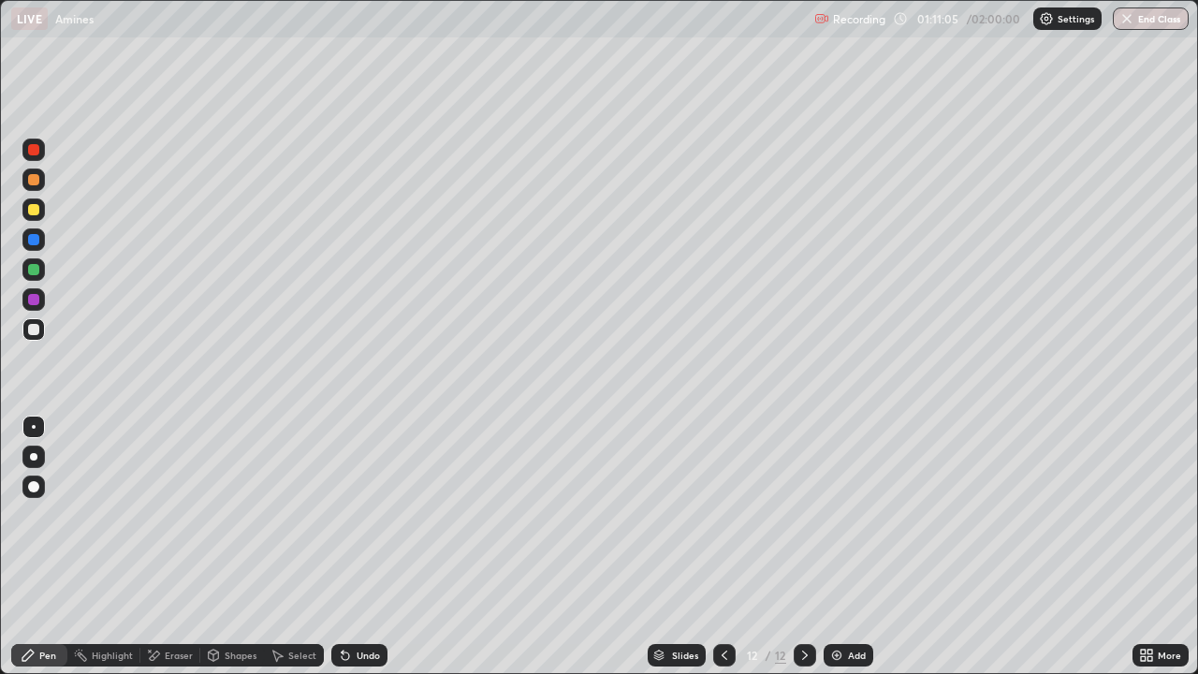
click at [31, 207] on div at bounding box center [33, 209] width 11 height 11
click at [35, 208] on div at bounding box center [33, 209] width 11 height 11
click at [33, 210] on div at bounding box center [33, 209] width 11 height 11
click at [35, 209] on div at bounding box center [33, 209] width 11 height 11
click at [358, 547] on div "Undo" at bounding box center [368, 655] width 23 height 9
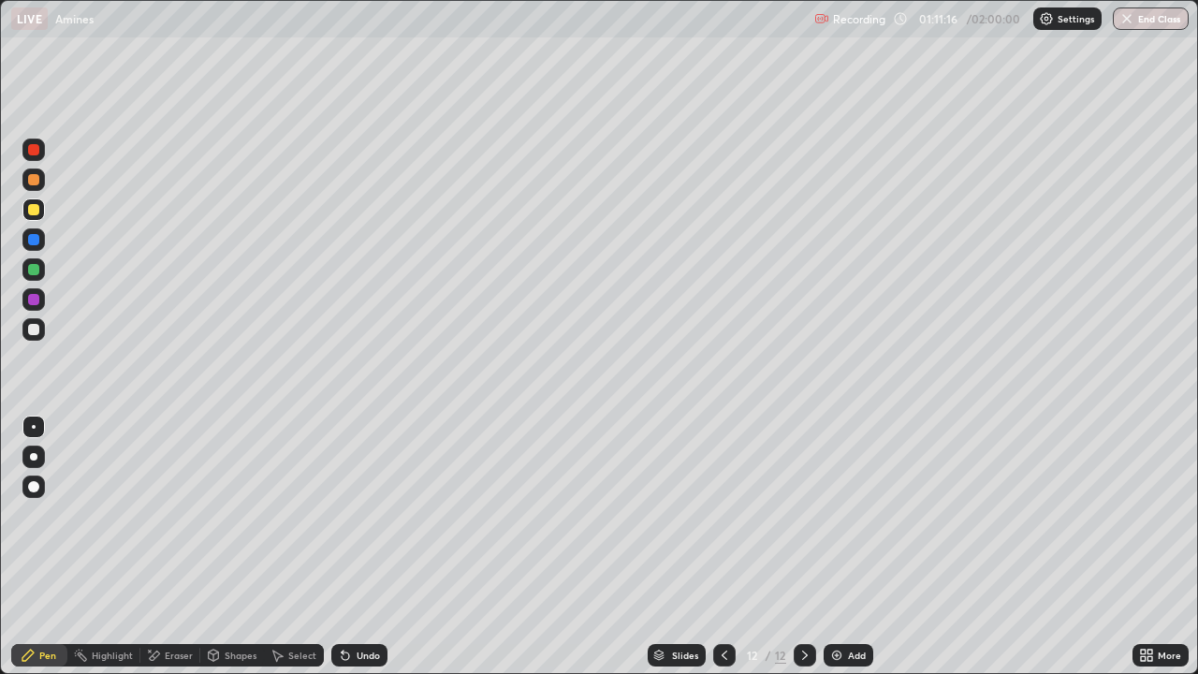
click at [363, 547] on div "Undo" at bounding box center [356, 654] width 64 height 37
click at [353, 547] on div "Undo" at bounding box center [359, 655] width 56 height 22
click at [352, 547] on div "Undo" at bounding box center [359, 655] width 56 height 22
click at [35, 328] on div at bounding box center [33, 329] width 11 height 11
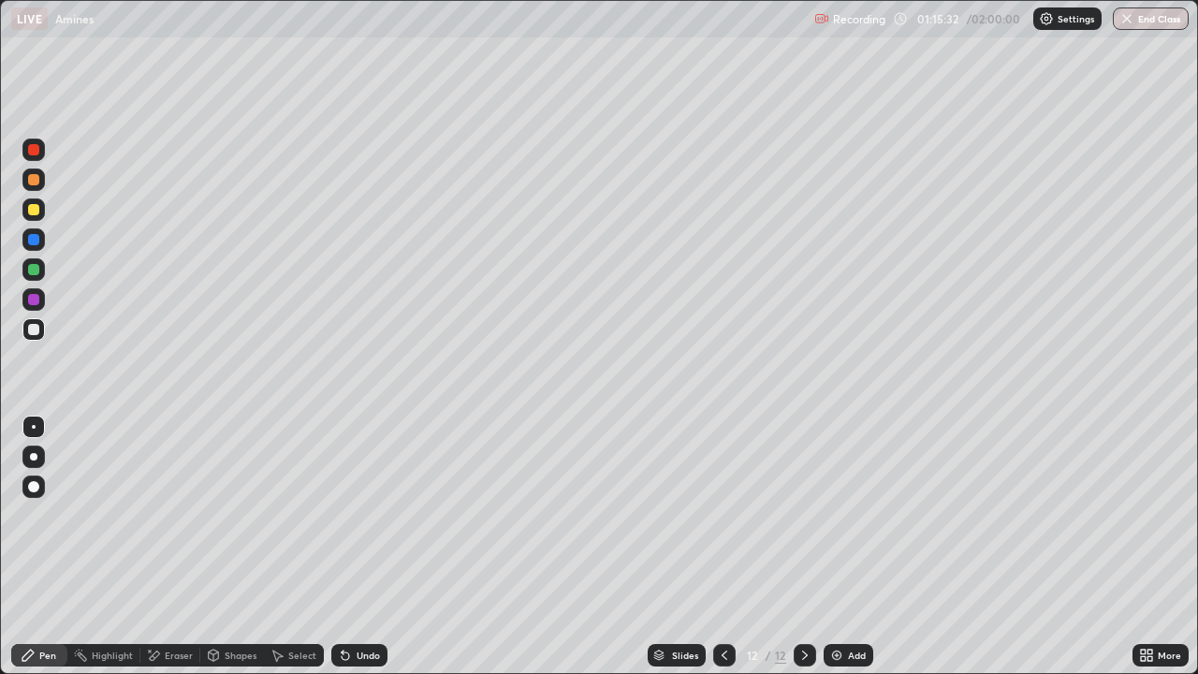
click at [805, 547] on icon at bounding box center [804, 655] width 15 height 15
click at [33, 148] on div at bounding box center [33, 149] width 11 height 11
click at [35, 149] on div at bounding box center [33, 149] width 11 height 11
click at [358, 547] on div "Undo" at bounding box center [359, 655] width 56 height 22
click at [730, 547] on div at bounding box center [724, 655] width 22 height 22
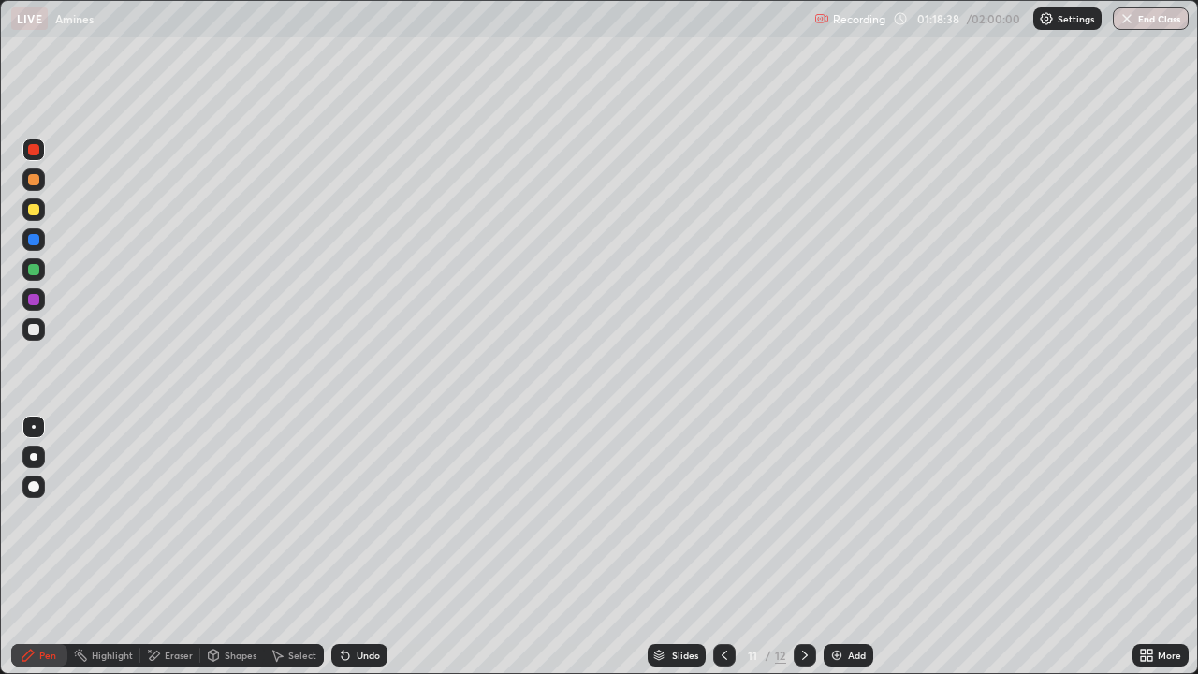
click at [723, 547] on icon at bounding box center [724, 655] width 15 height 15
click at [803, 547] on icon at bounding box center [804, 655] width 15 height 15
click at [803, 547] on icon at bounding box center [805, 655] width 6 height 9
click at [803, 547] on icon at bounding box center [804, 655] width 15 height 15
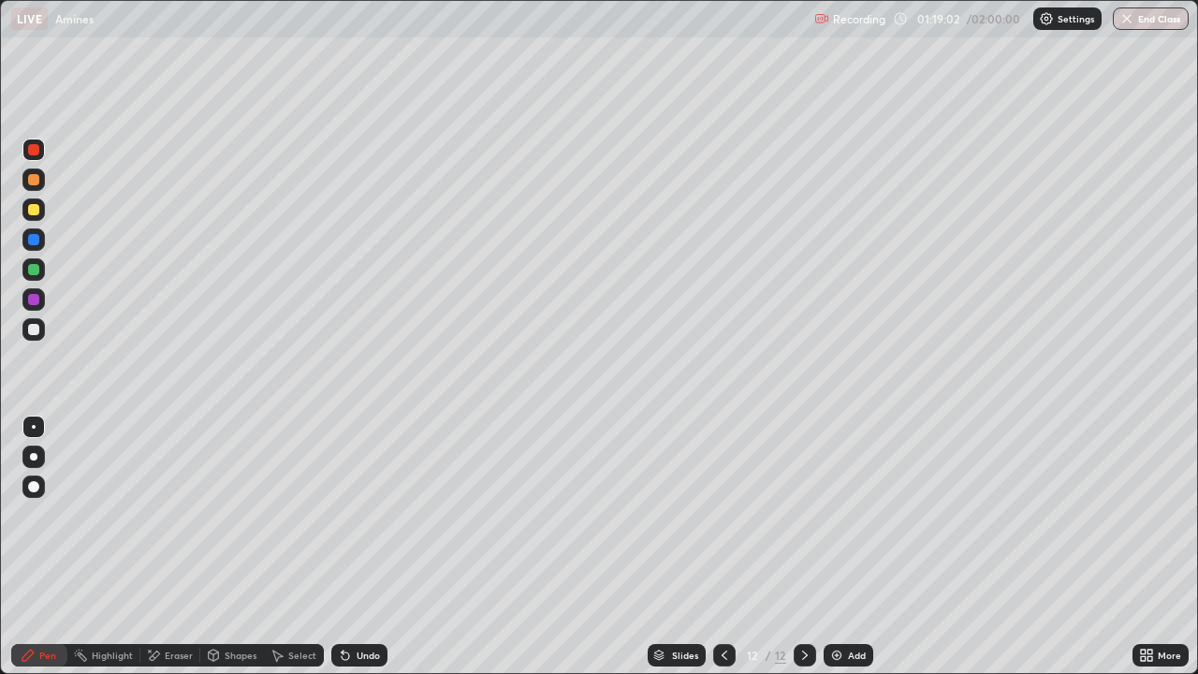
click at [723, 547] on icon at bounding box center [724, 655] width 15 height 15
click at [807, 547] on icon at bounding box center [804, 655] width 15 height 15
click at [812, 547] on div at bounding box center [805, 655] width 22 height 22
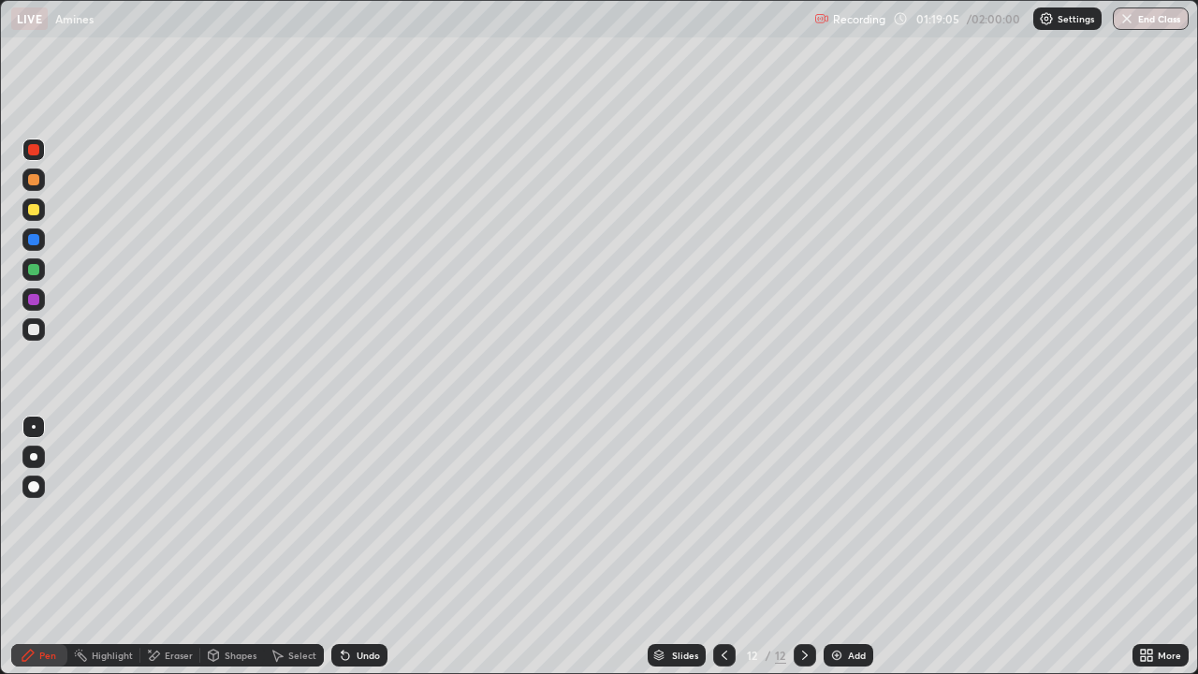
click at [812, 547] on div at bounding box center [805, 655] width 22 height 22
click at [720, 547] on div at bounding box center [724, 655] width 22 height 22
click at [723, 547] on icon at bounding box center [724, 655] width 15 height 15
click at [802, 547] on icon at bounding box center [804, 655] width 15 height 15
click at [806, 547] on icon at bounding box center [804, 655] width 15 height 15
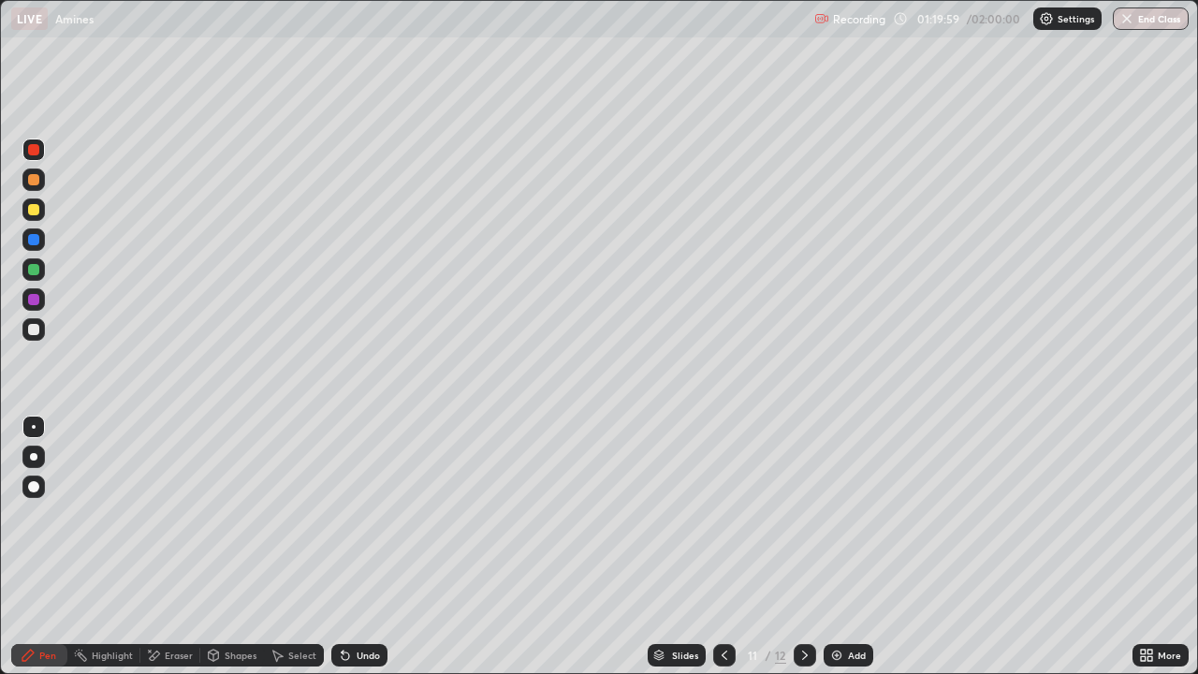
click at [802, 547] on icon at bounding box center [804, 655] width 15 height 15
click at [810, 547] on icon at bounding box center [804, 655] width 15 height 15
click at [844, 547] on div "Add" at bounding box center [849, 655] width 50 height 22
click at [34, 329] on div at bounding box center [33, 329] width 11 height 11
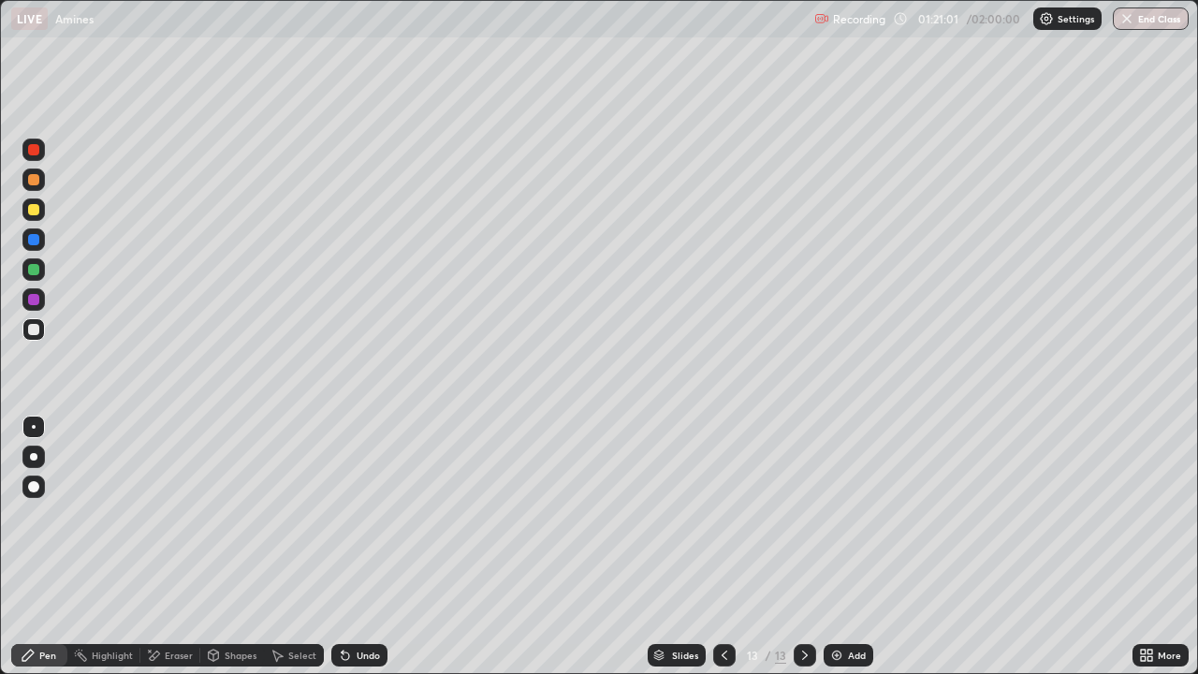
click at [34, 329] on div at bounding box center [33, 329] width 11 height 11
click at [369, 547] on div "Undo" at bounding box center [359, 655] width 56 height 22
click at [363, 547] on div "Undo" at bounding box center [359, 655] width 56 height 22
click at [365, 547] on div "Undo" at bounding box center [368, 655] width 23 height 9
click at [36, 206] on div at bounding box center [33, 209] width 11 height 11
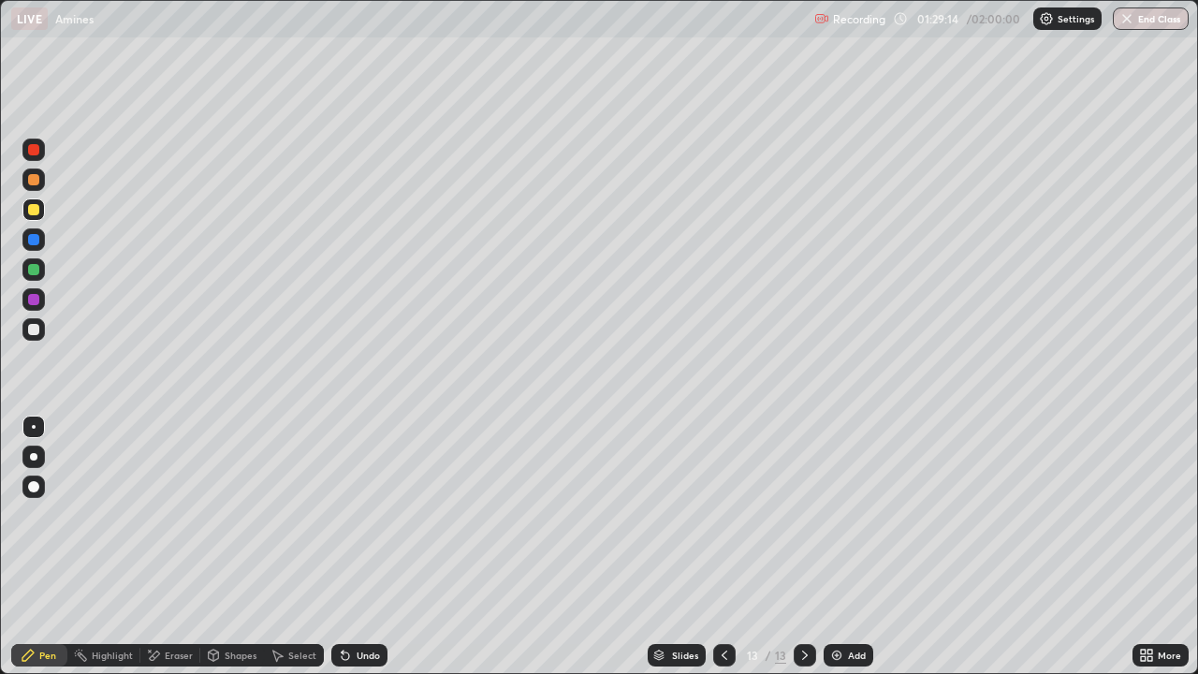
click at [41, 150] on div at bounding box center [33, 150] width 22 height 22
click at [30, 153] on div at bounding box center [33, 149] width 11 height 11
click at [371, 547] on div "Undo" at bounding box center [368, 655] width 23 height 9
click at [363, 547] on div "Undo" at bounding box center [368, 655] width 23 height 9
click at [360, 547] on div "Undo" at bounding box center [368, 655] width 23 height 9
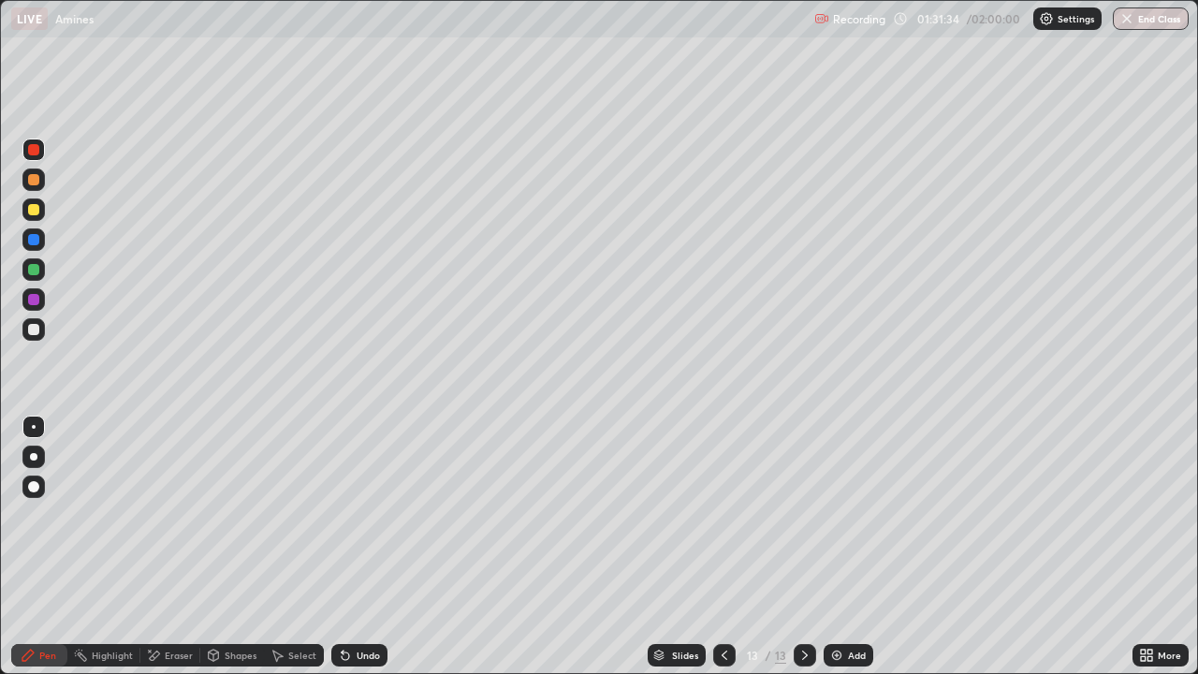
click at [31, 329] on div at bounding box center [33, 329] width 11 height 11
click at [797, 547] on div at bounding box center [805, 654] width 22 height 37
click at [854, 547] on div "Add" at bounding box center [857, 655] width 18 height 9
click at [36, 211] on div at bounding box center [33, 209] width 11 height 11
click at [42, 329] on div at bounding box center [33, 329] width 22 height 22
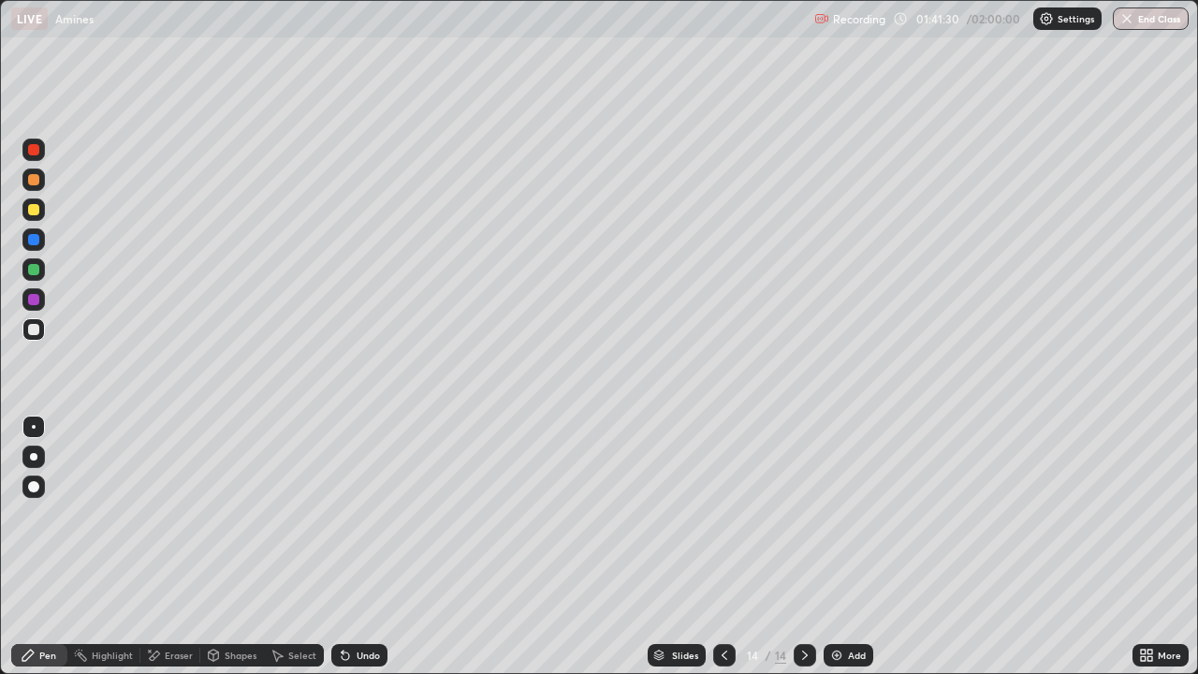
click at [31, 147] on div at bounding box center [33, 149] width 11 height 11
click at [797, 547] on div at bounding box center [805, 655] width 22 height 22
click at [804, 547] on icon at bounding box center [805, 655] width 6 height 9
click at [855, 547] on div "Add" at bounding box center [857, 655] width 18 height 9
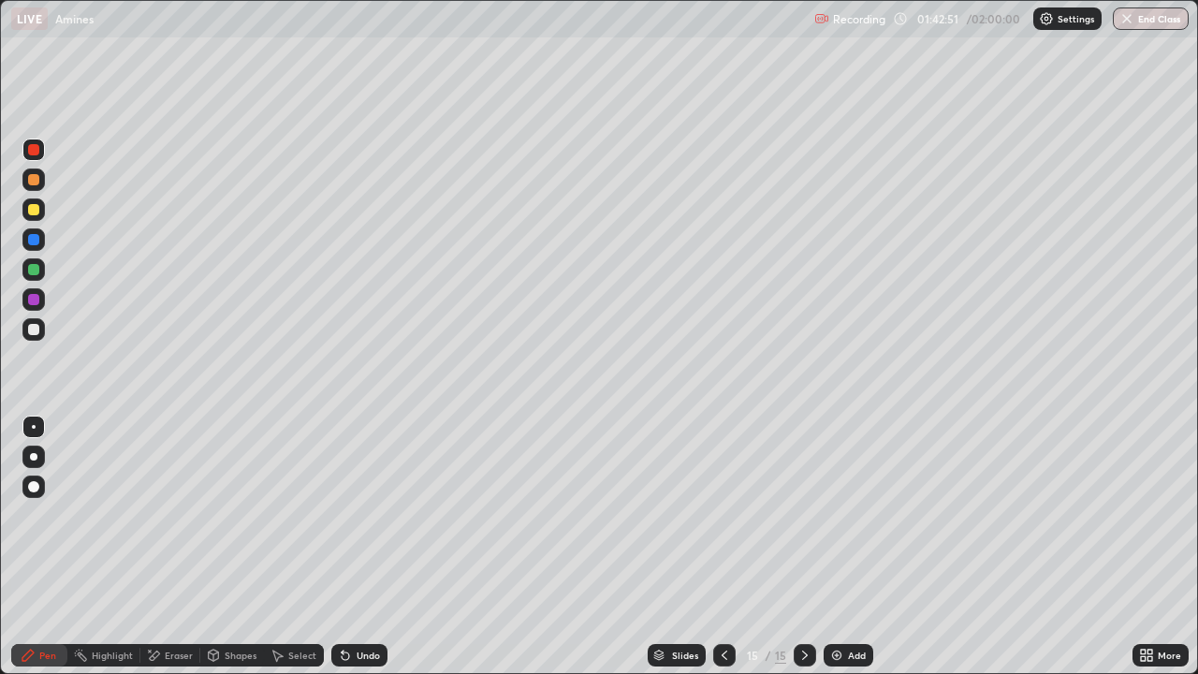
click at [368, 547] on div "Undo" at bounding box center [368, 655] width 23 height 9
click at [32, 329] on div at bounding box center [33, 329] width 11 height 11
click at [32, 330] on div at bounding box center [33, 329] width 11 height 11
click at [362, 547] on div "Undo" at bounding box center [368, 655] width 23 height 9
click at [358, 547] on div "Undo" at bounding box center [368, 655] width 23 height 9
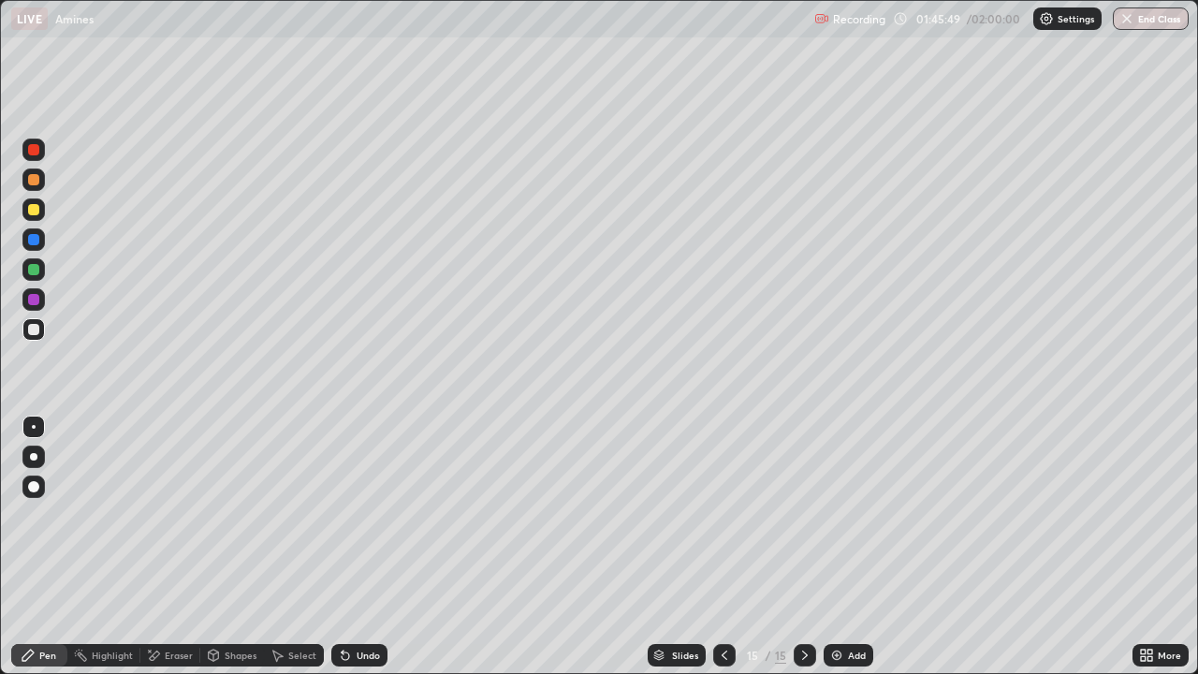
click at [803, 547] on icon at bounding box center [804, 655] width 15 height 15
click at [36, 208] on div at bounding box center [33, 209] width 11 height 11
click at [34, 208] on div at bounding box center [33, 209] width 11 height 11
click at [858, 547] on div "Add" at bounding box center [857, 655] width 18 height 9
click at [723, 547] on icon at bounding box center [724, 655] width 15 height 15
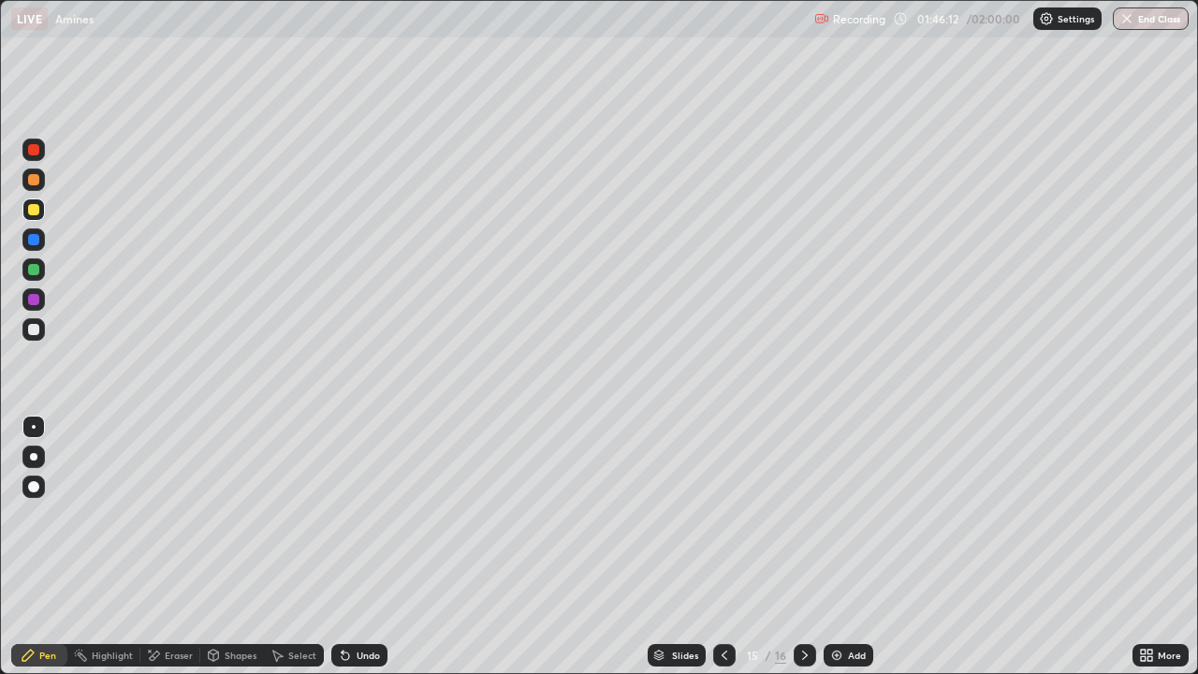
click at [34, 148] on div at bounding box center [33, 149] width 11 height 11
click at [797, 547] on icon at bounding box center [804, 655] width 15 height 15
click at [34, 330] on div at bounding box center [33, 329] width 11 height 11
click at [353, 547] on div "Undo" at bounding box center [359, 655] width 56 height 22
click at [357, 547] on div "Undo" at bounding box center [359, 655] width 56 height 22
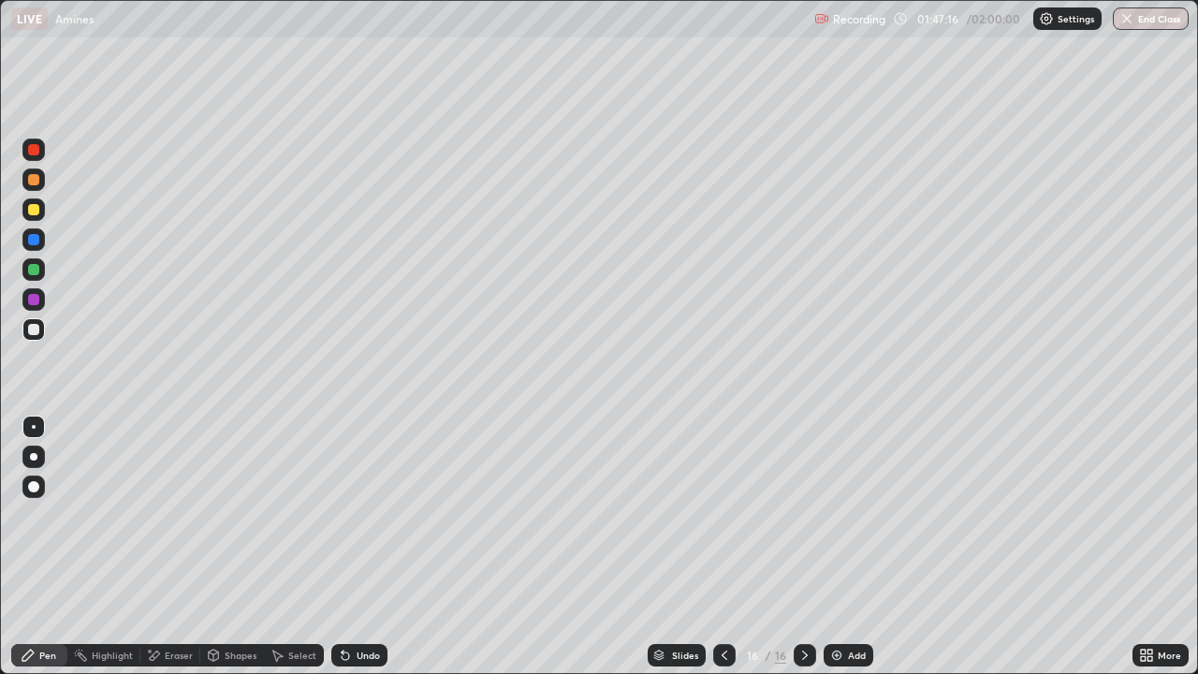
click at [36, 201] on div at bounding box center [33, 209] width 22 height 22
click at [802, 547] on icon at bounding box center [804, 655] width 15 height 15
click at [30, 329] on div at bounding box center [33, 329] width 11 height 11
click at [35, 324] on div at bounding box center [33, 329] width 11 height 11
click at [721, 547] on icon at bounding box center [724, 655] width 15 height 15
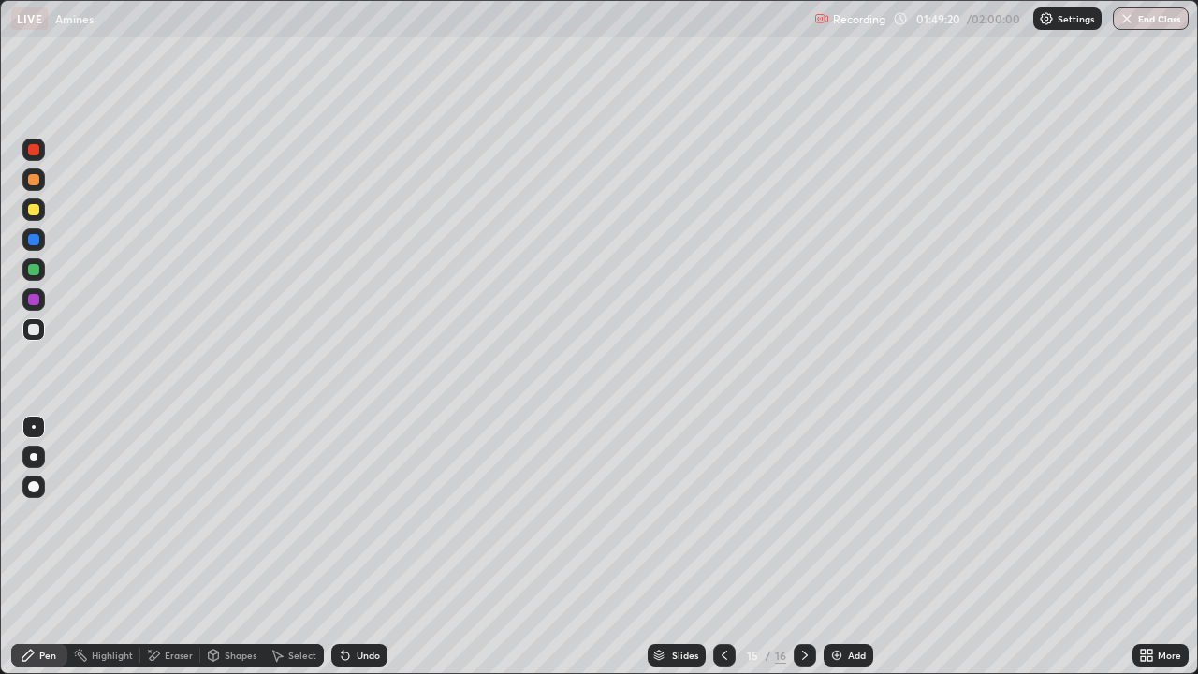
click at [800, 547] on icon at bounding box center [804, 655] width 15 height 15
click at [33, 146] on div at bounding box center [33, 149] width 11 height 11
click at [37, 149] on div at bounding box center [33, 149] width 11 height 11
click at [36, 327] on div at bounding box center [33, 329] width 11 height 11
click at [36, 332] on div at bounding box center [33, 329] width 11 height 11
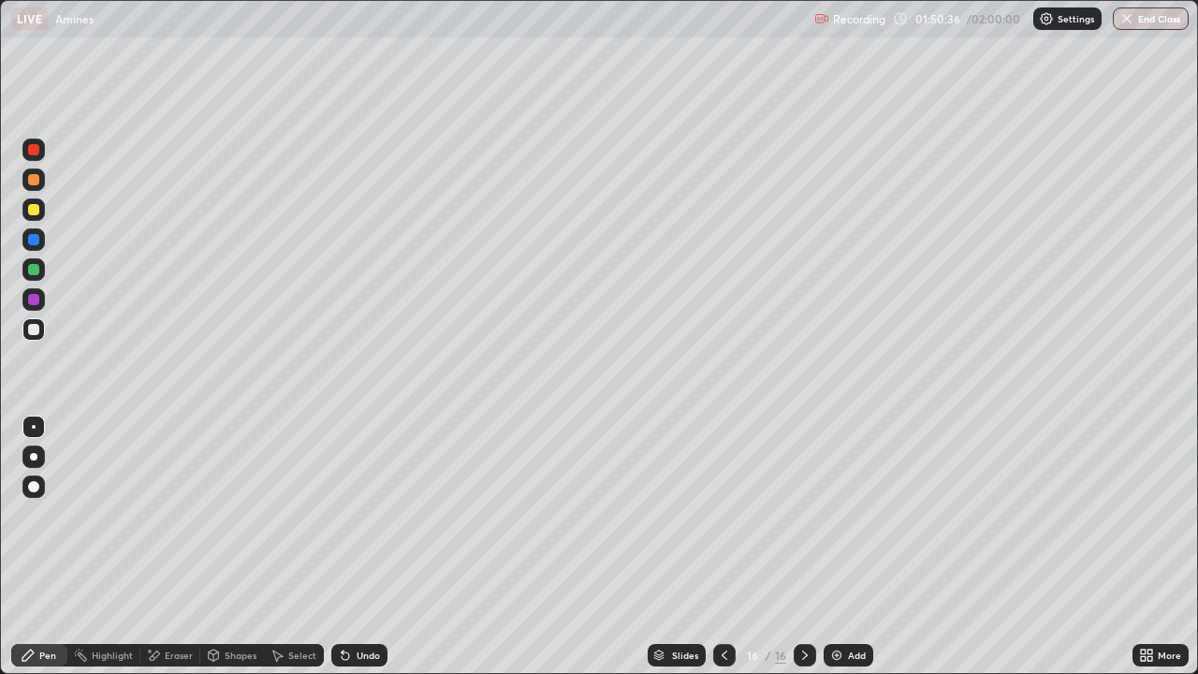
click at [31, 150] on div at bounding box center [33, 149] width 11 height 11
click at [1158, 17] on button "End Class" at bounding box center [1151, 18] width 76 height 22
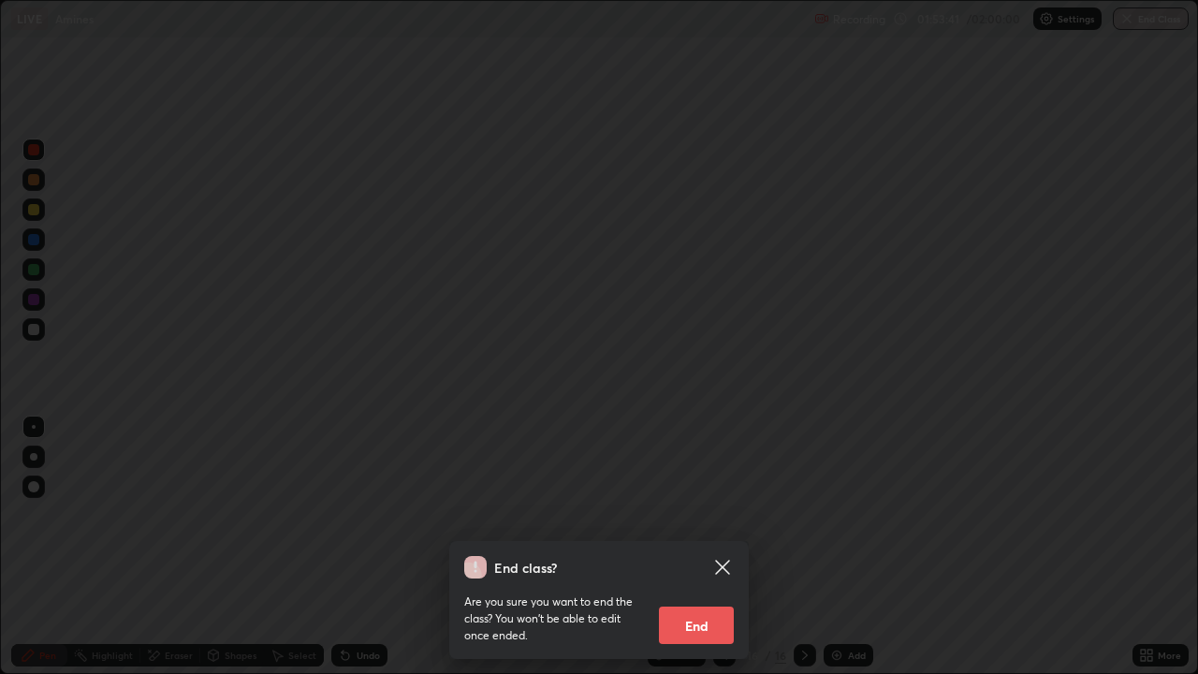
click at [725, 547] on button "End" at bounding box center [696, 625] width 75 height 37
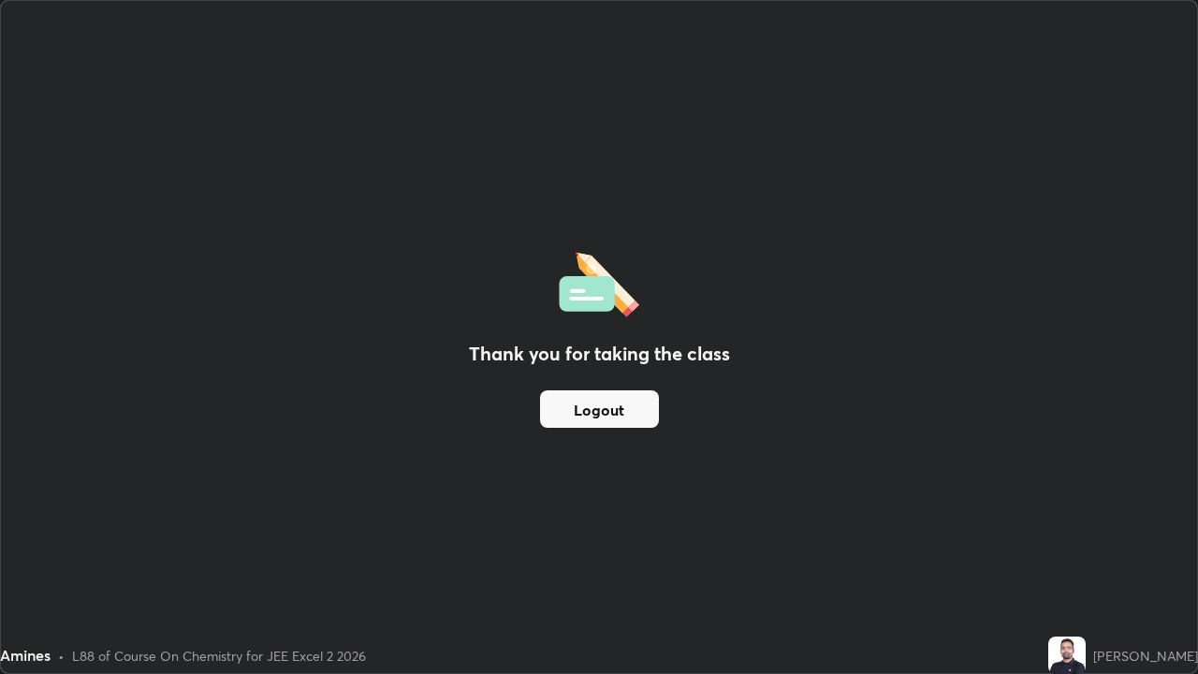
click at [641, 405] on button "Logout" at bounding box center [599, 408] width 119 height 37
